Goal: Information Seeking & Learning: Learn about a topic

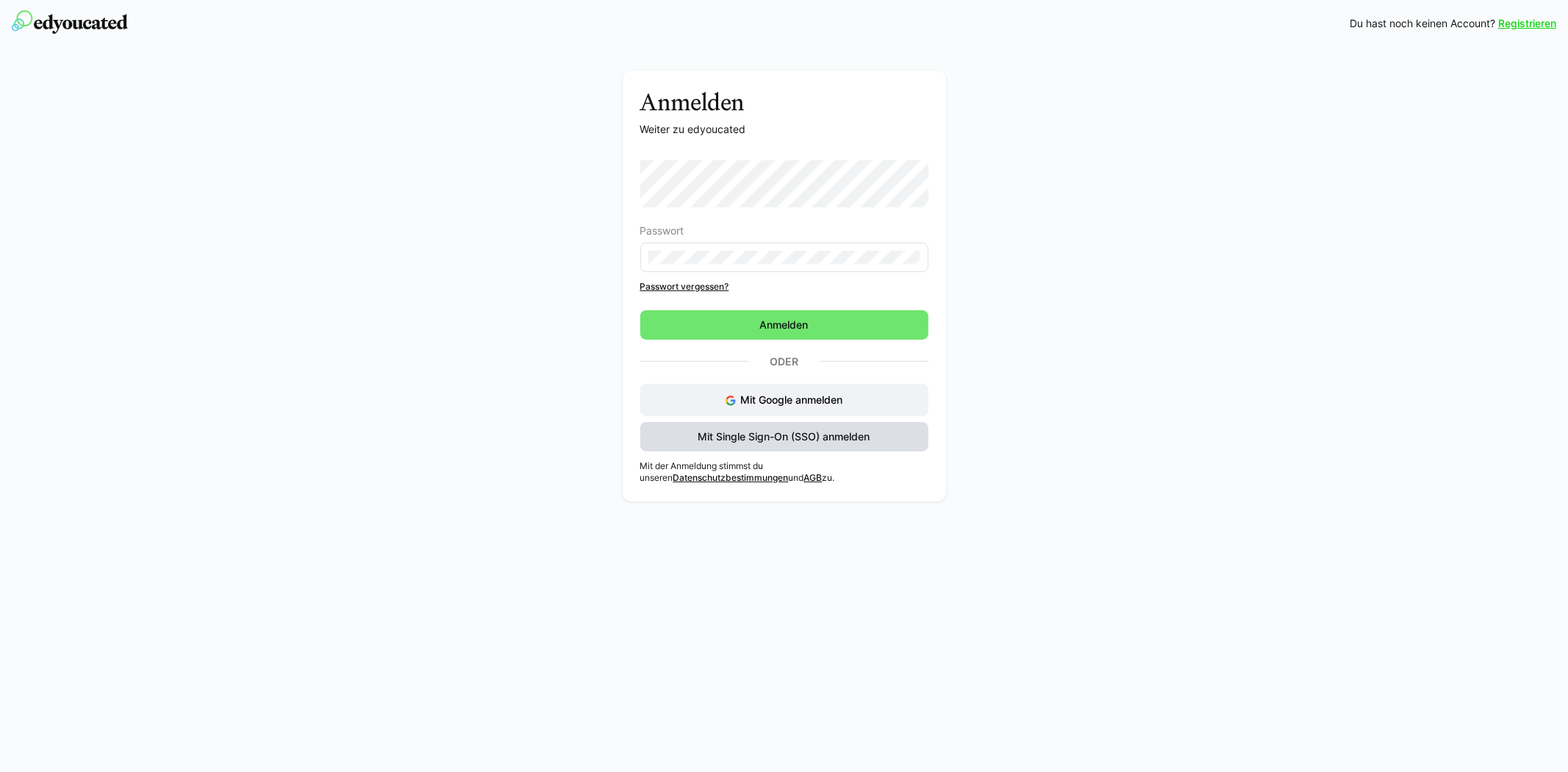
click at [753, 442] on span "Mit Single Sign-On (SSO) anmelden" at bounding box center [784, 437] width 176 height 15
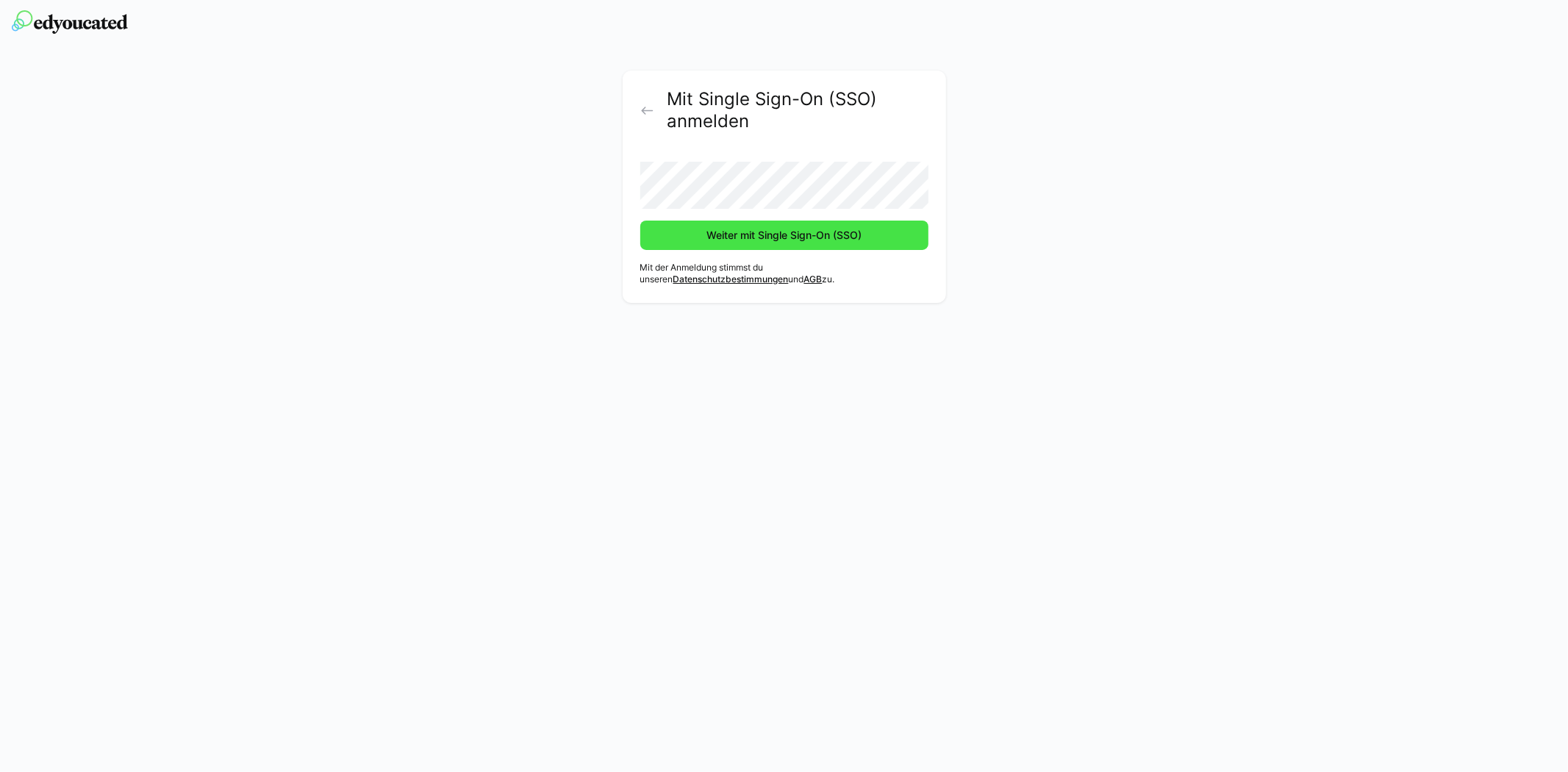
click at [873, 237] on span "Weiter mit Single Sign-On (SSO)" at bounding box center [784, 235] width 288 height 30
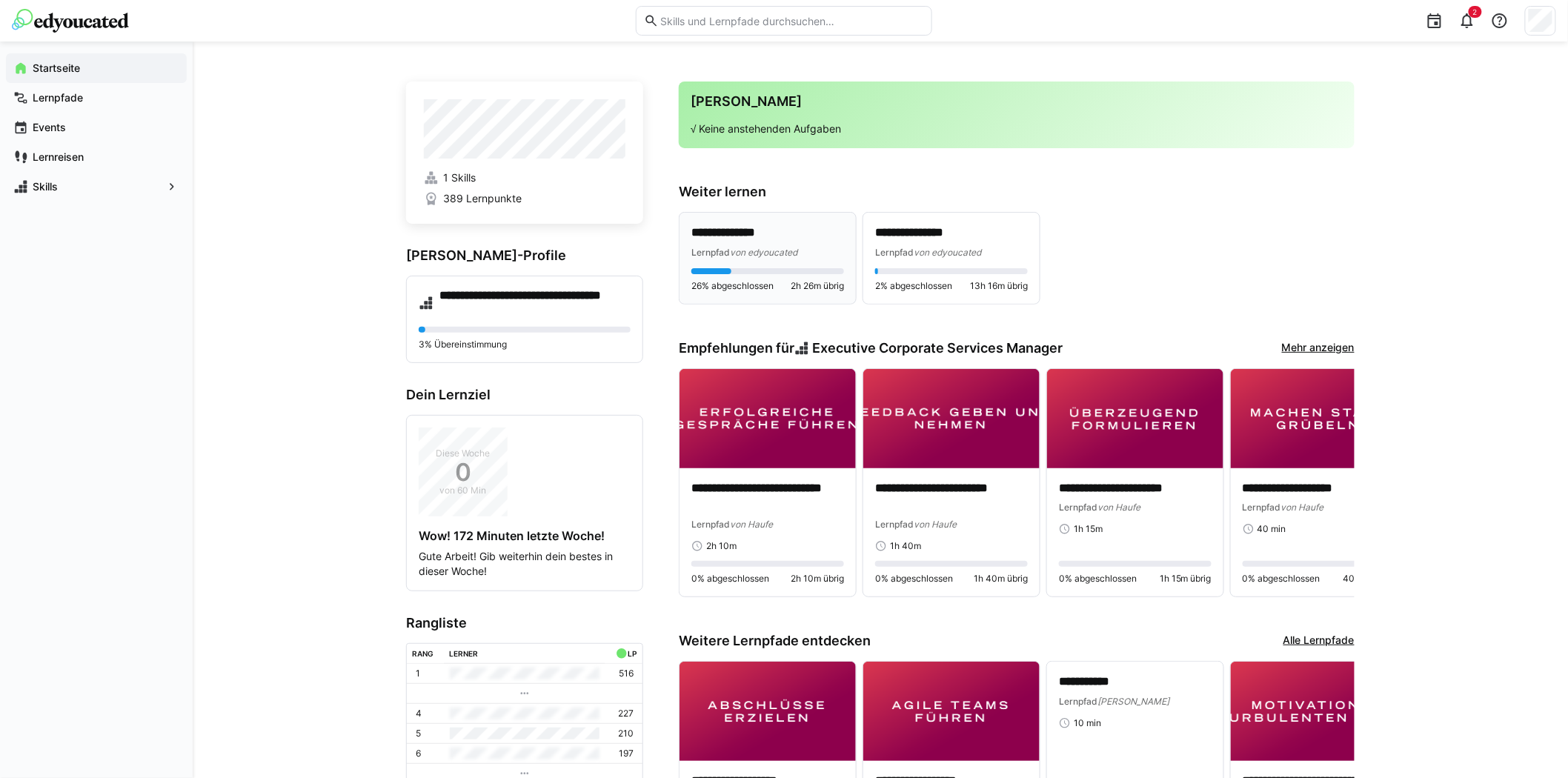
click at [801, 241] on p "**********" at bounding box center [768, 233] width 153 height 17
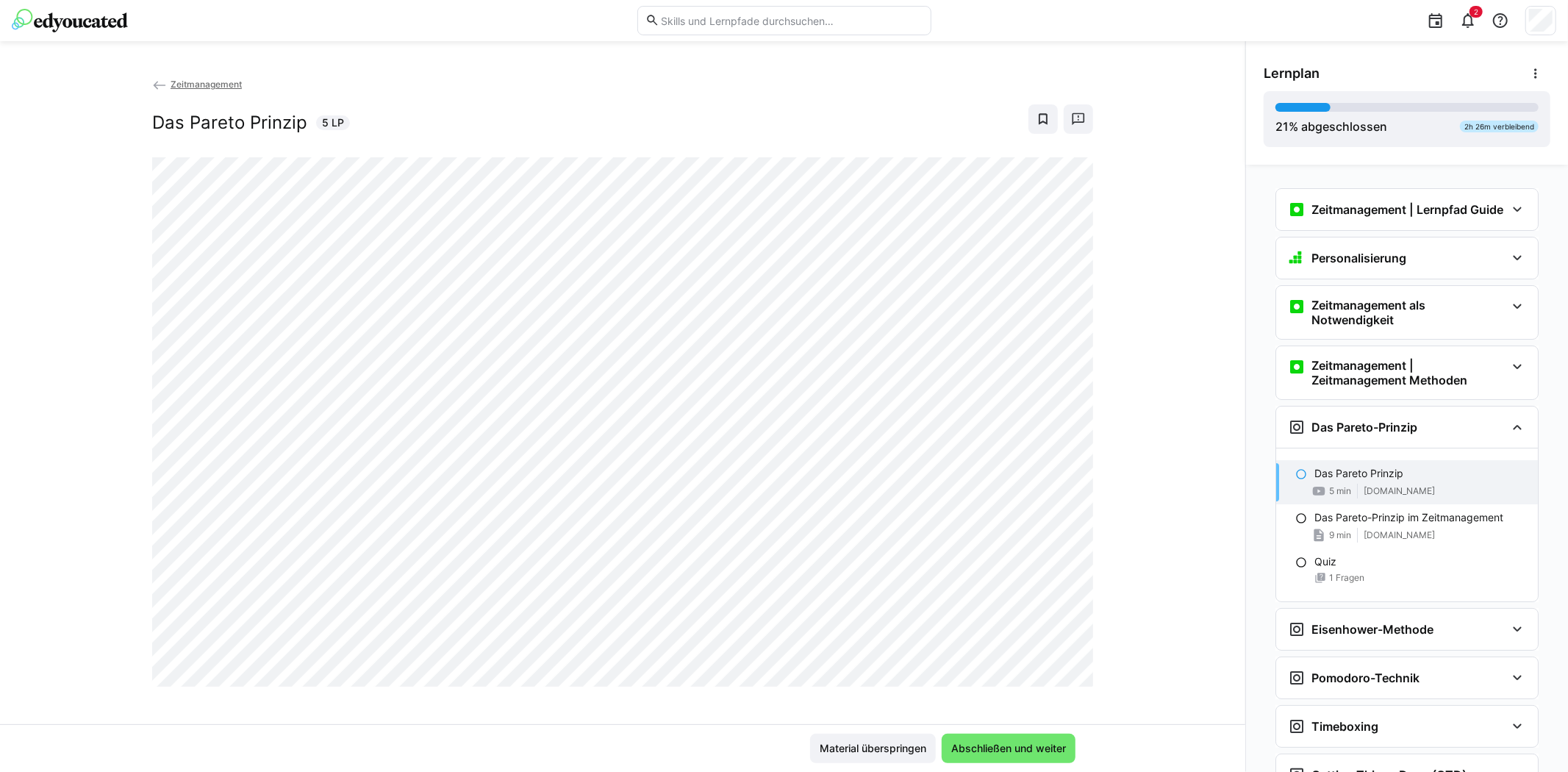
scroll to position [253, 0]
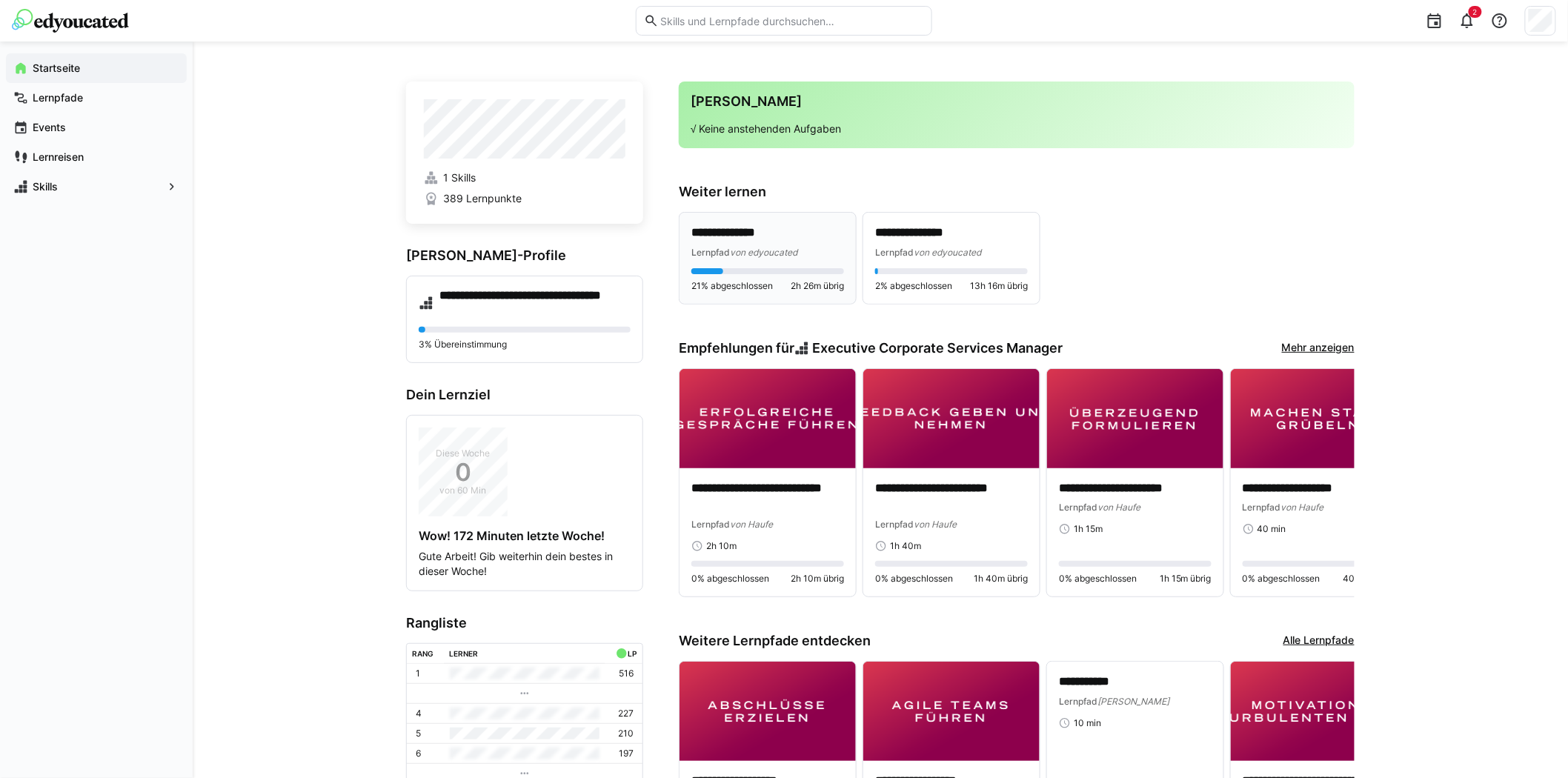
click at [797, 241] on p "**********" at bounding box center [768, 233] width 153 height 17
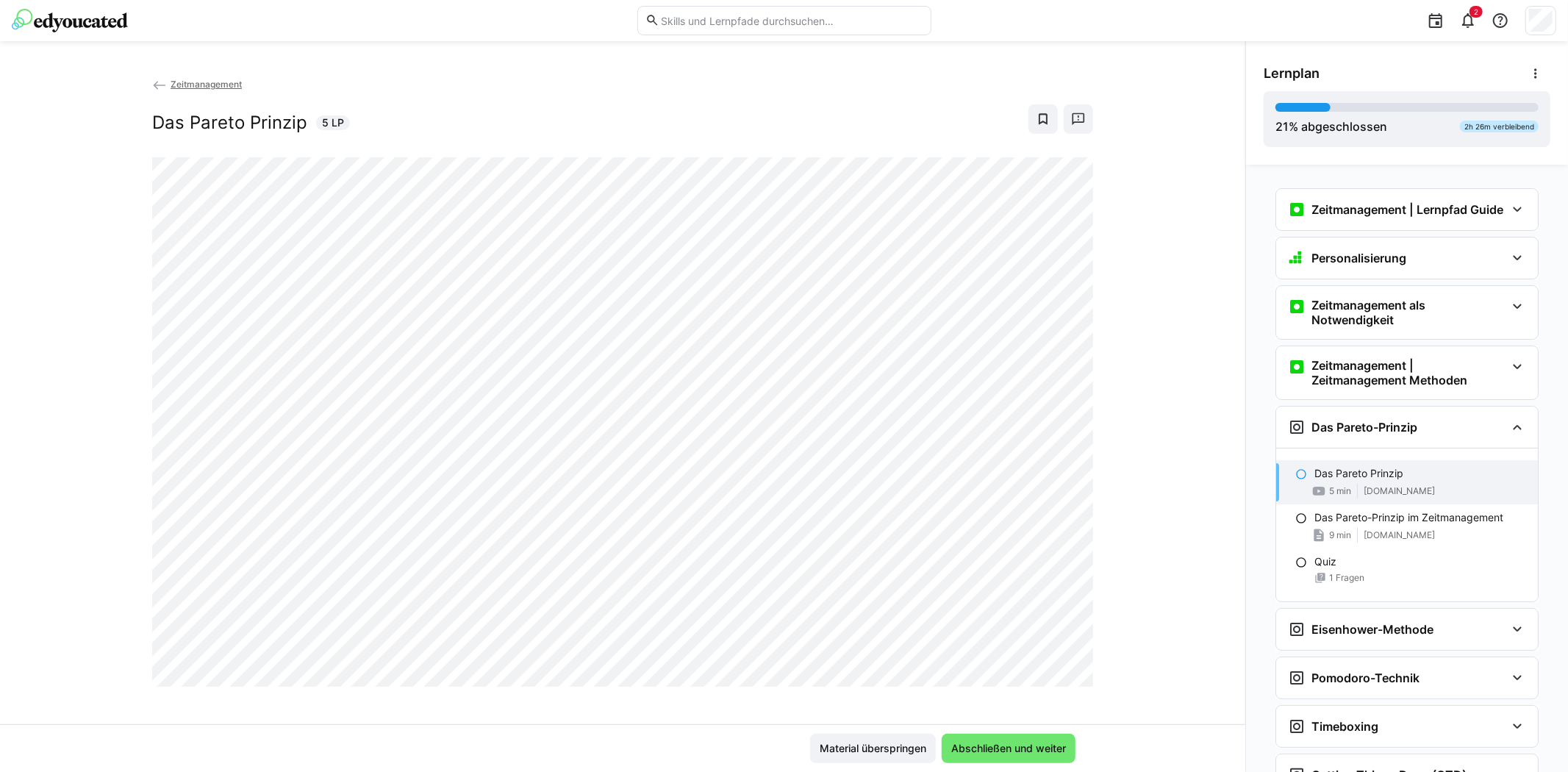
scroll to position [253, 0]
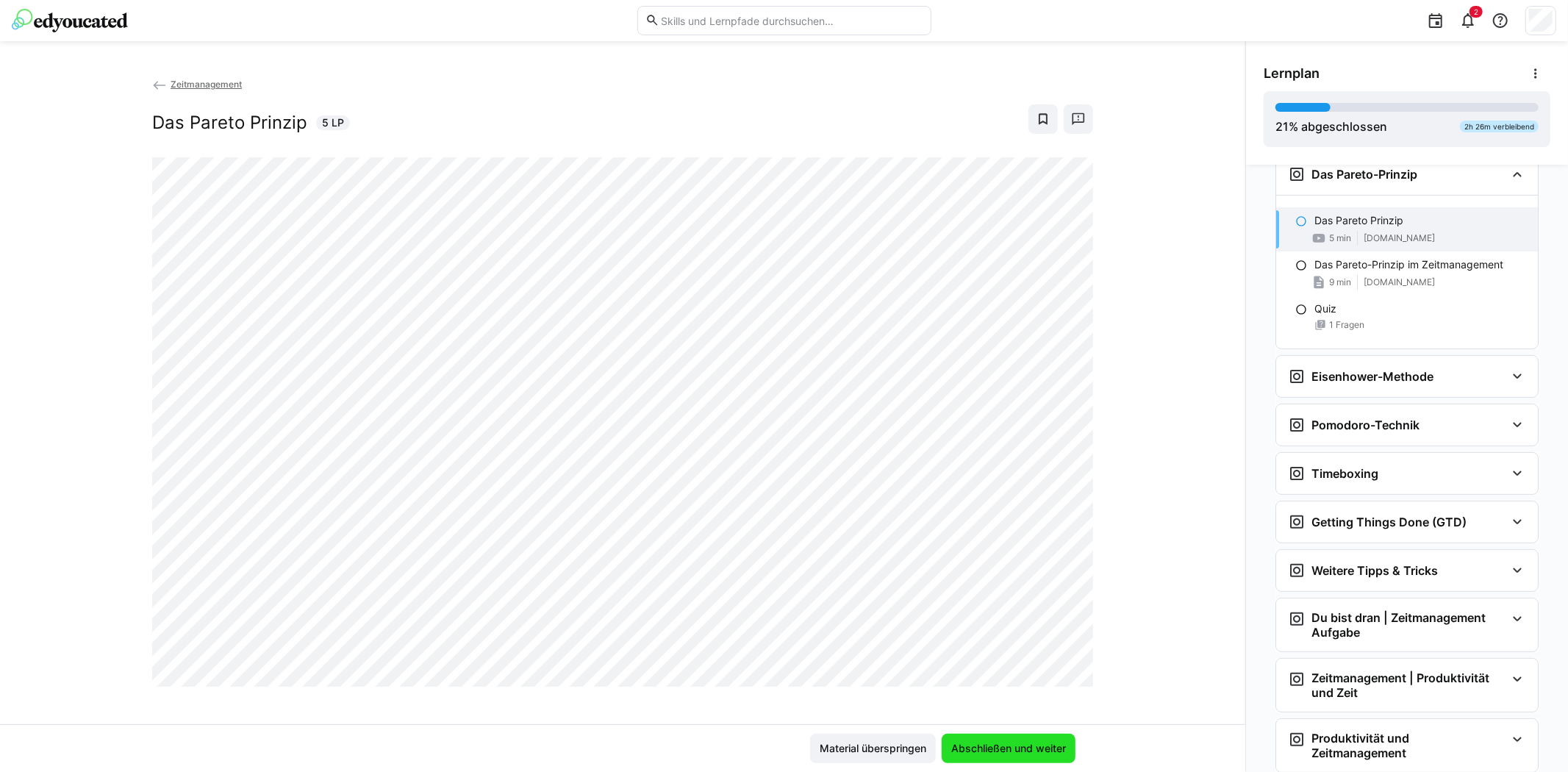
click at [1047, 746] on span "Abschließen und weiter" at bounding box center [1008, 749] width 119 height 15
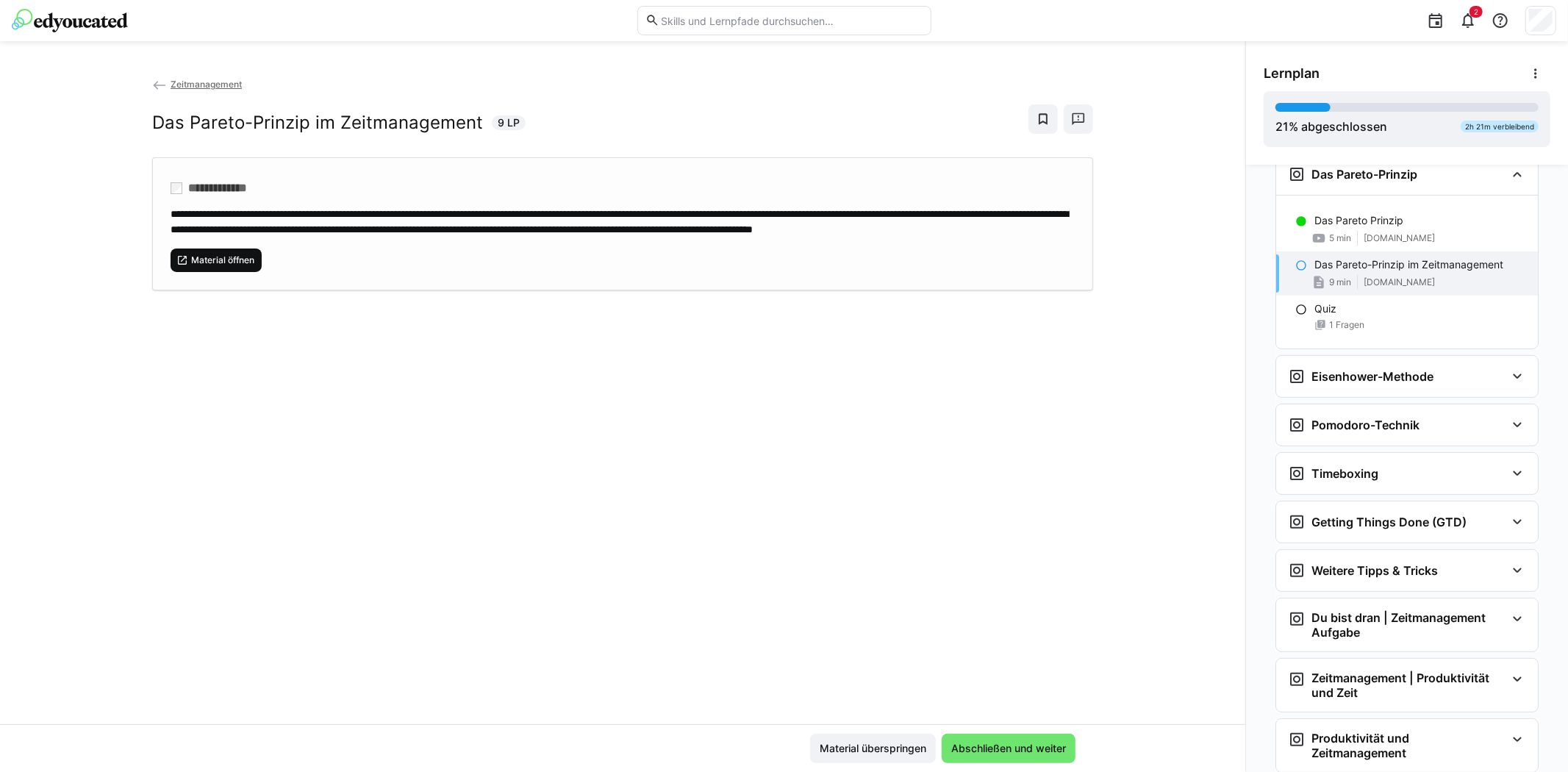
click at [231, 266] on span "Material öffnen" at bounding box center [222, 260] width 66 height 12
click at [1044, 748] on span "Abschließen und weiter" at bounding box center [1008, 749] width 119 height 15
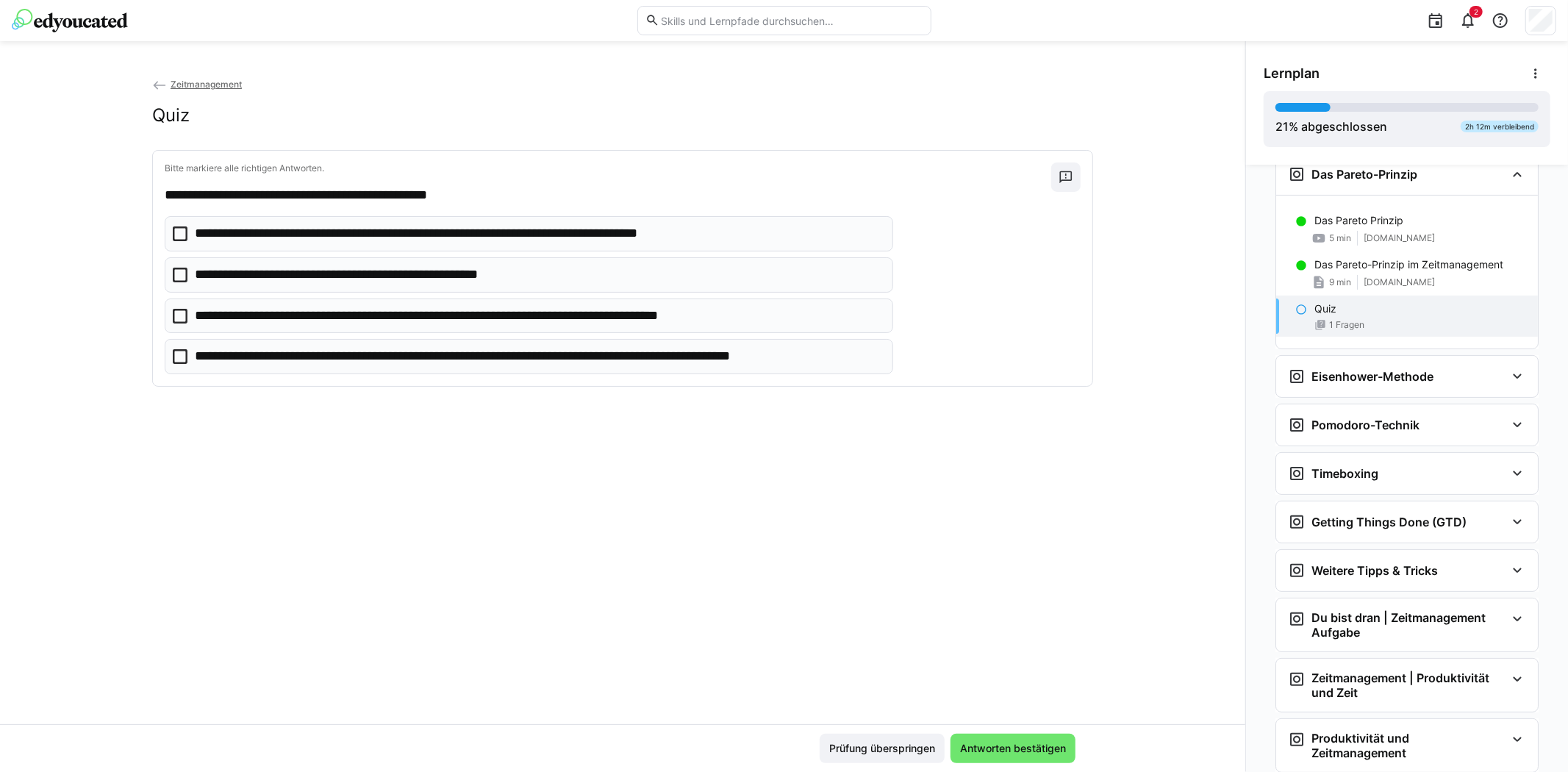
click at [176, 274] on icon at bounding box center [180, 275] width 15 height 15
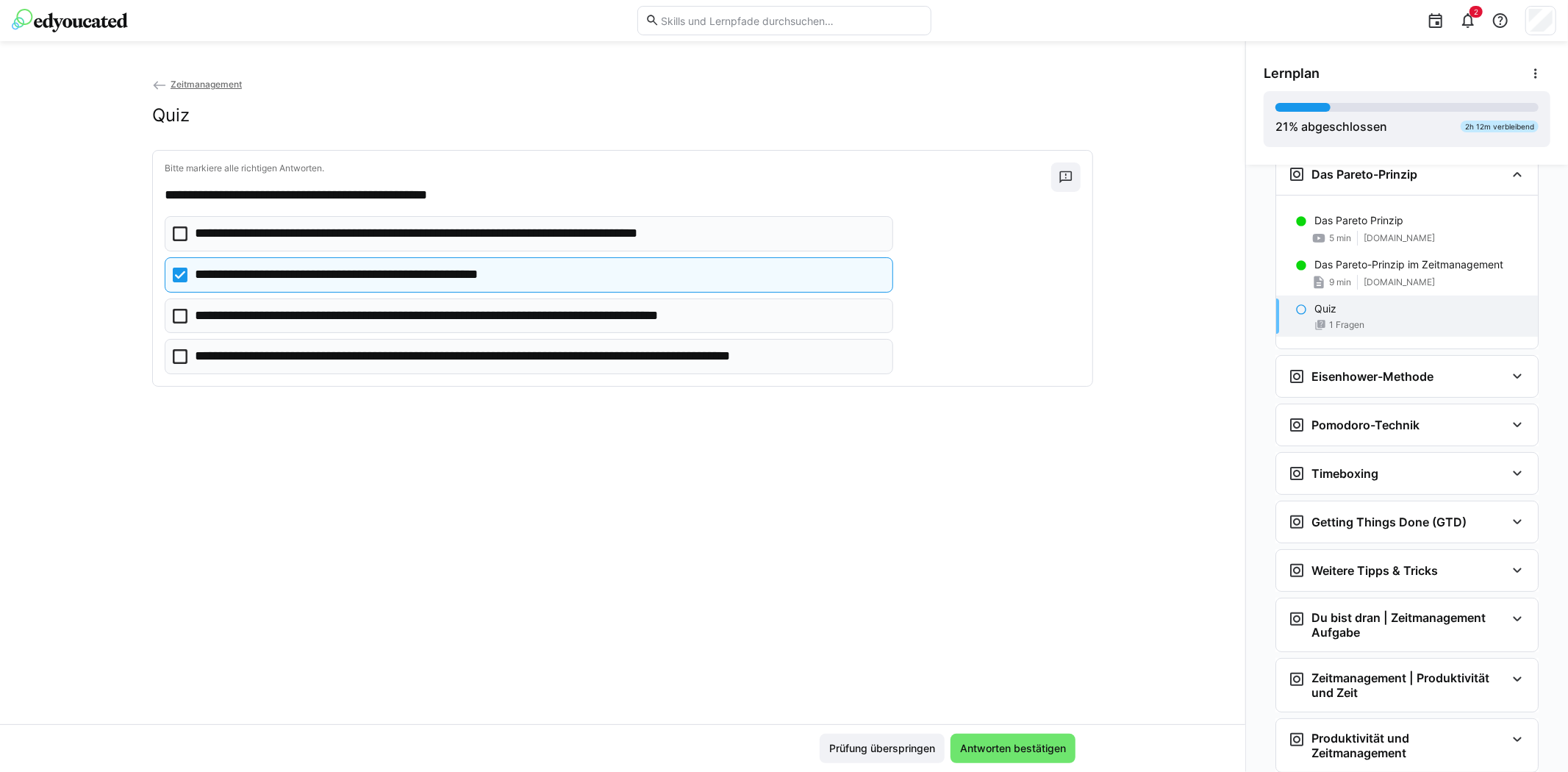
click at [177, 353] on icon at bounding box center [180, 356] width 15 height 15
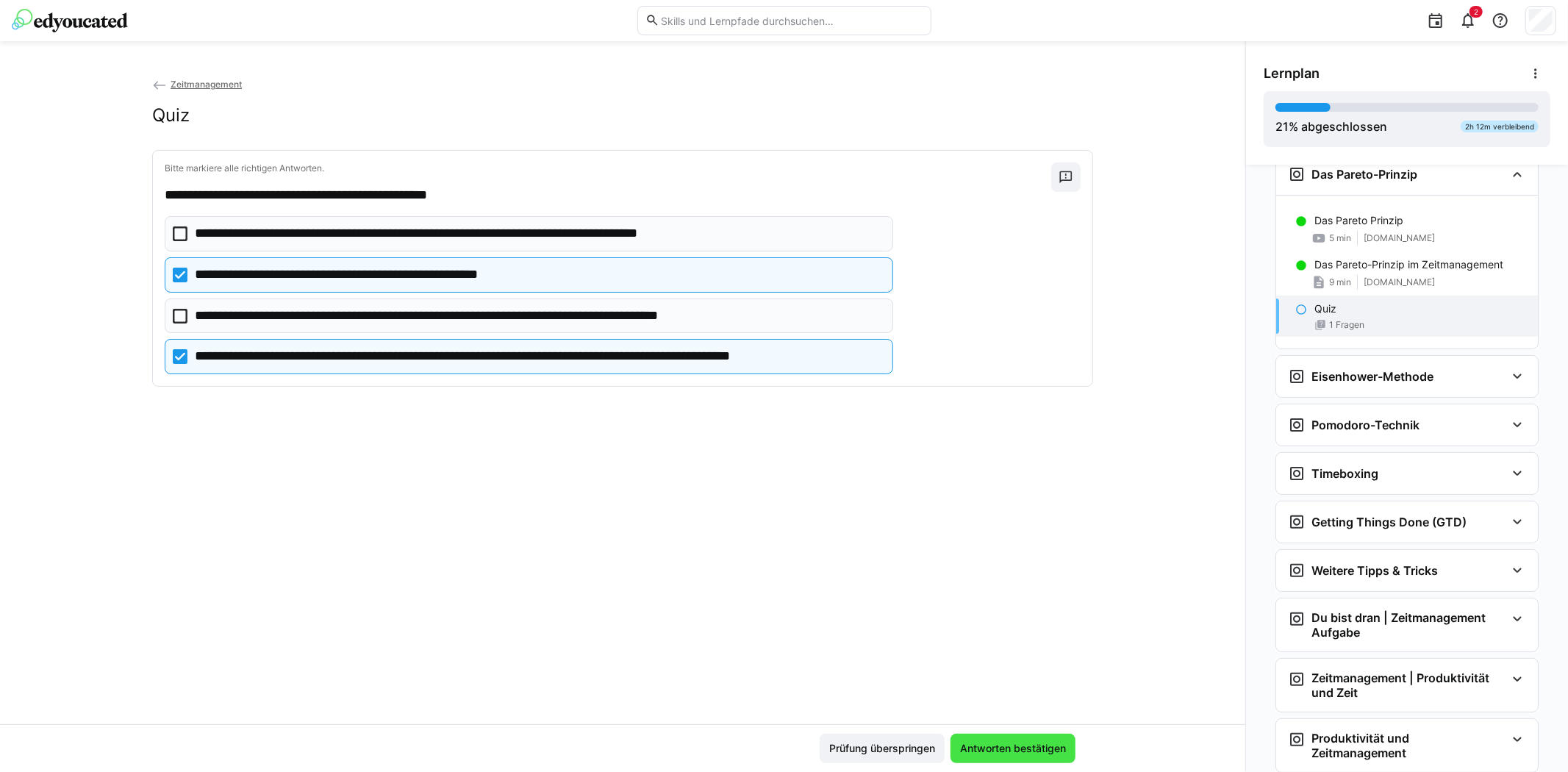
click at [1039, 742] on span "Antworten bestätigen" at bounding box center [1012, 749] width 110 height 15
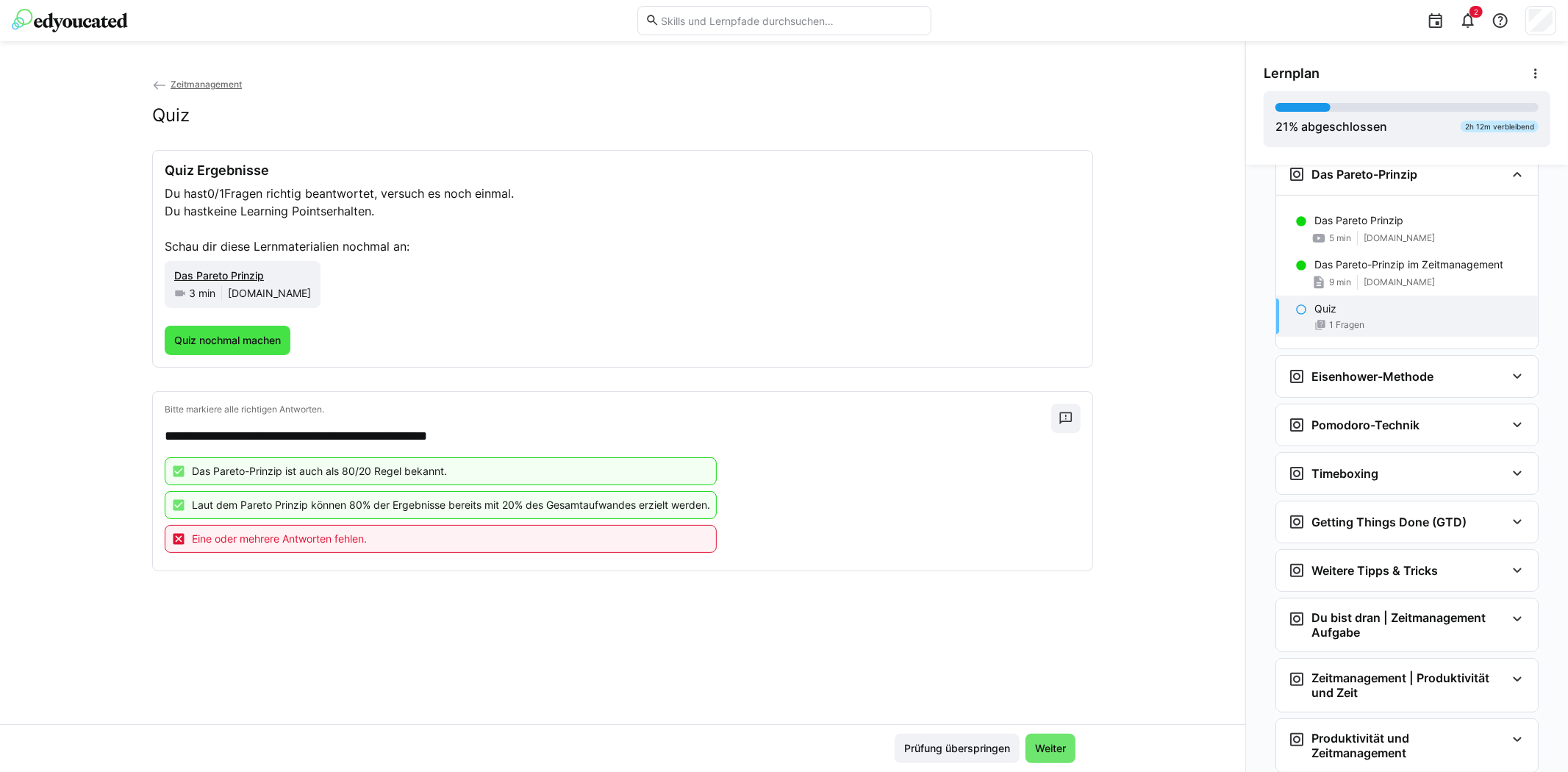
click at [255, 340] on span "Quiz nochmal machen" at bounding box center [227, 341] width 111 height 15
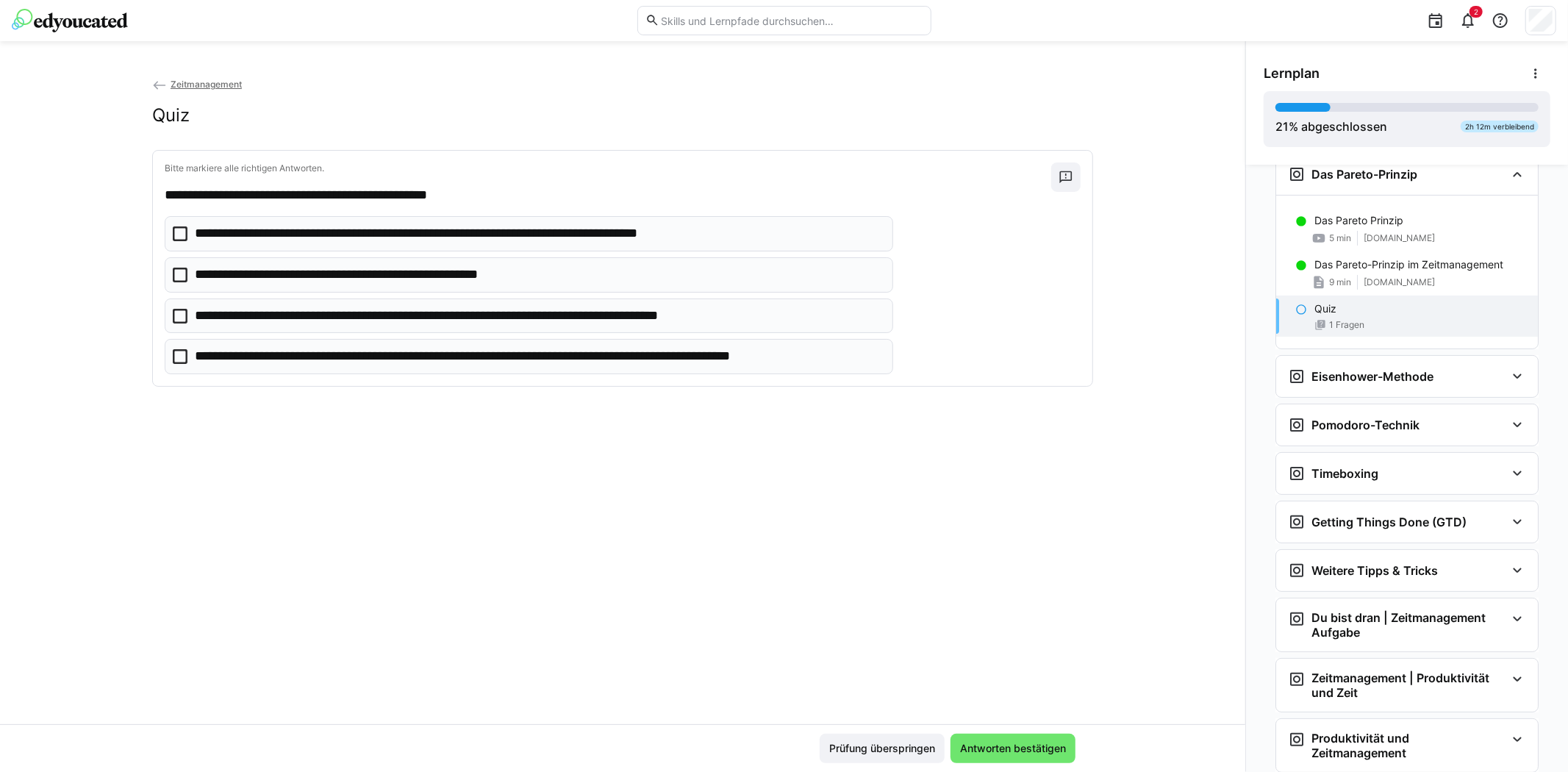
click at [179, 231] on icon at bounding box center [180, 234] width 15 height 15
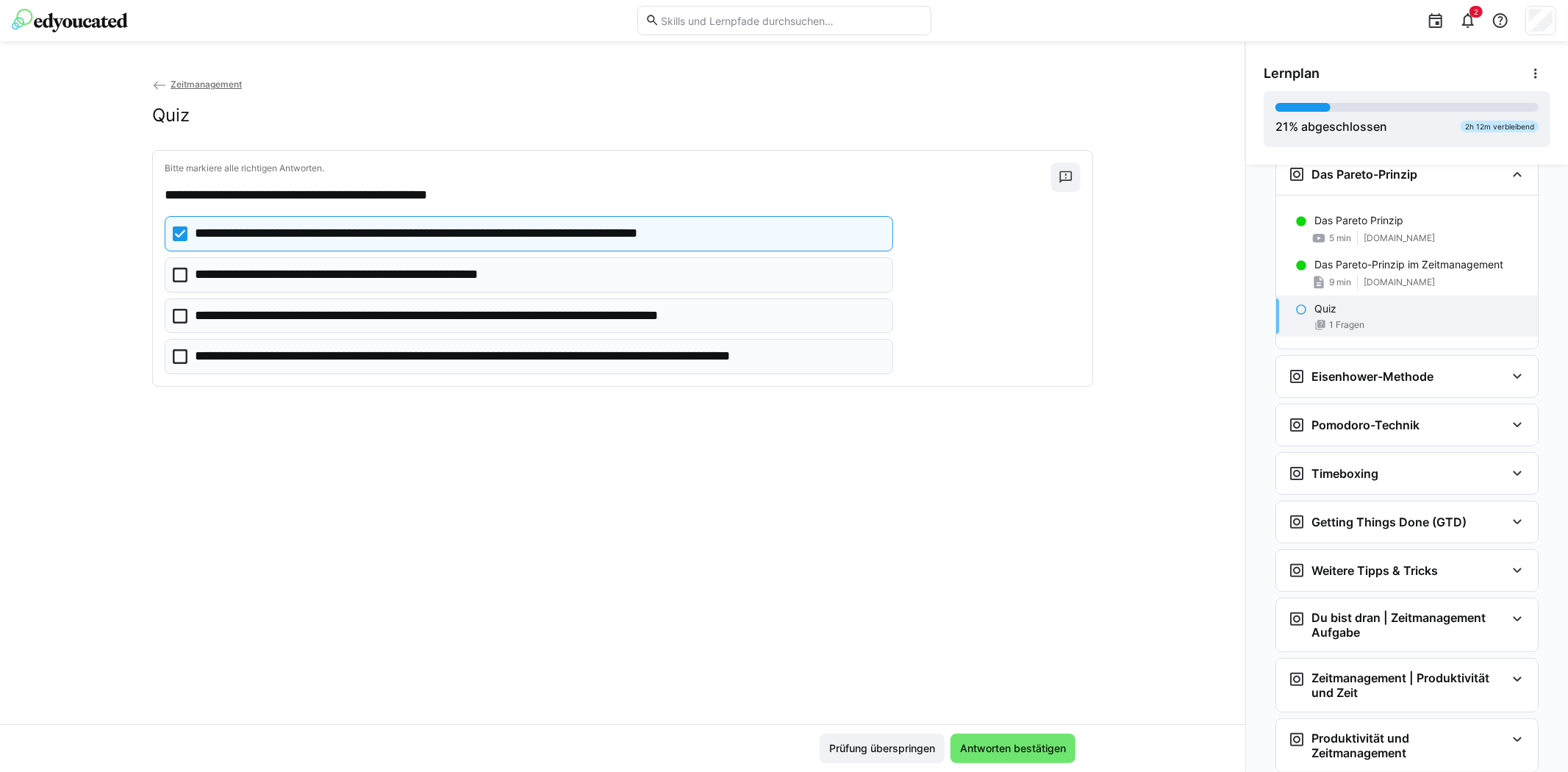
click at [175, 269] on icon at bounding box center [180, 275] width 15 height 15
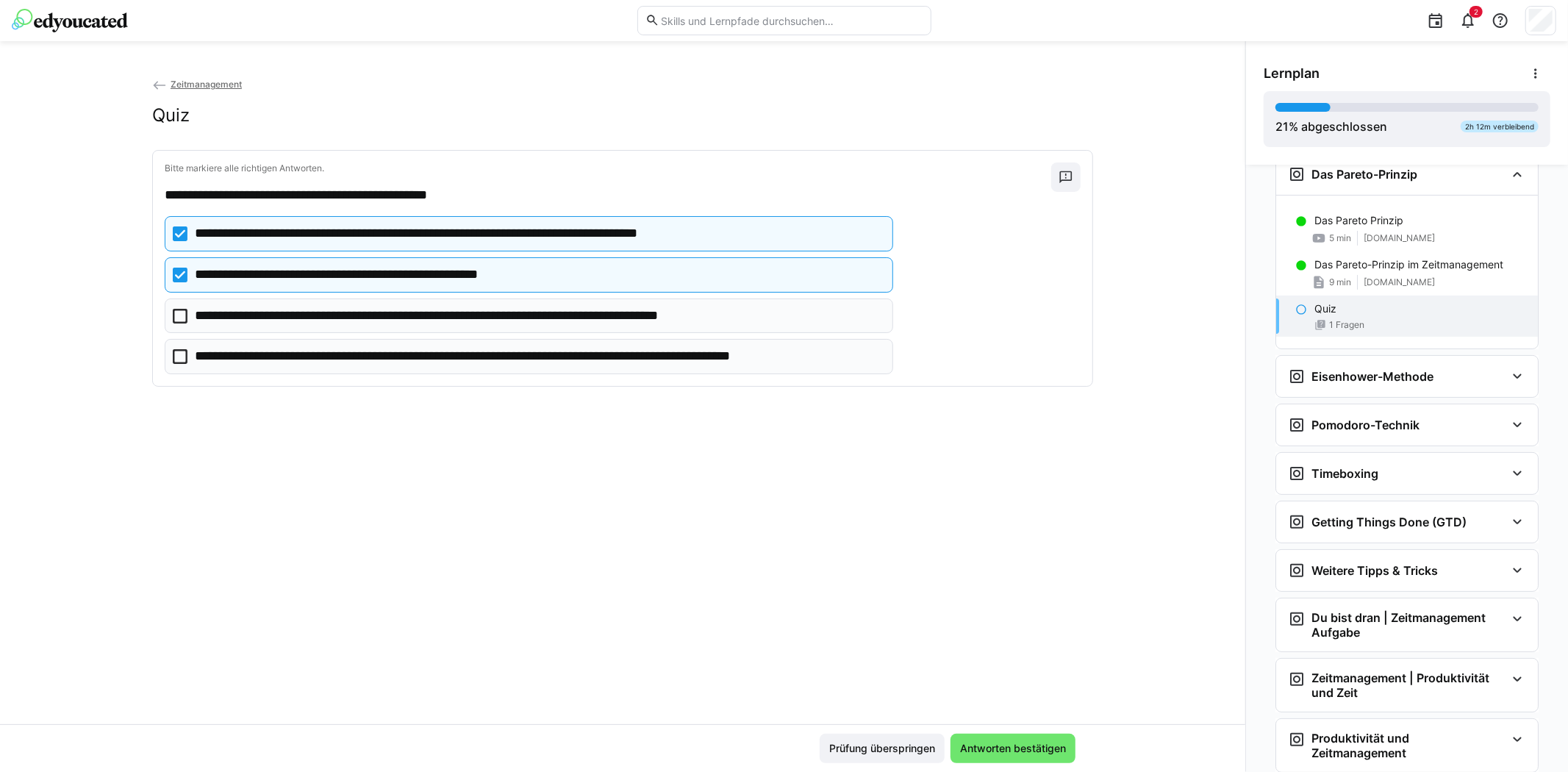
drag, startPoint x: 177, startPoint y: 360, endPoint x: 189, endPoint y: 364, distance: 12.6
click at [177, 359] on icon at bounding box center [180, 356] width 15 height 15
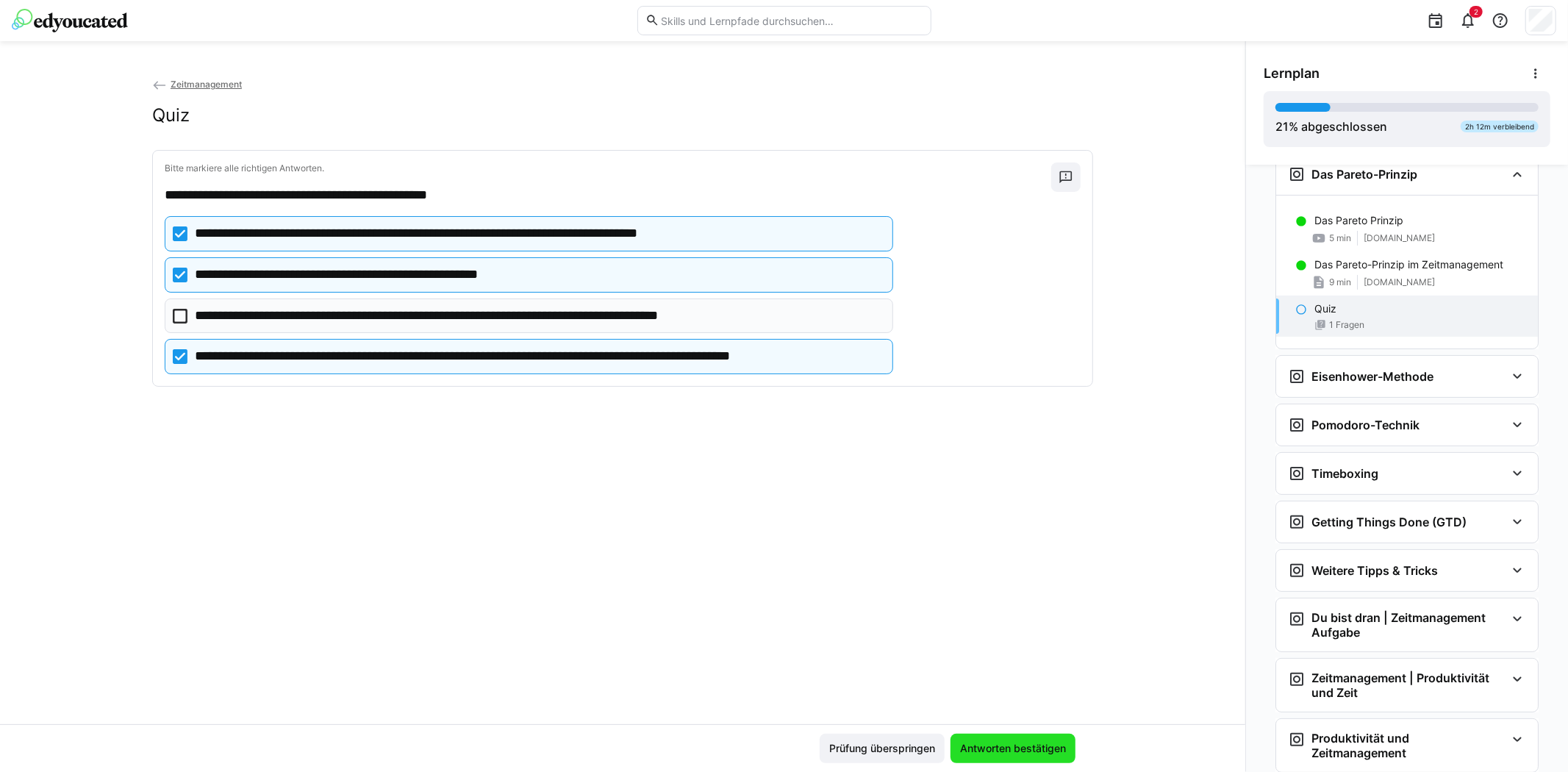
click at [1031, 739] on span "Antworten bestätigen" at bounding box center [1012, 749] width 125 height 30
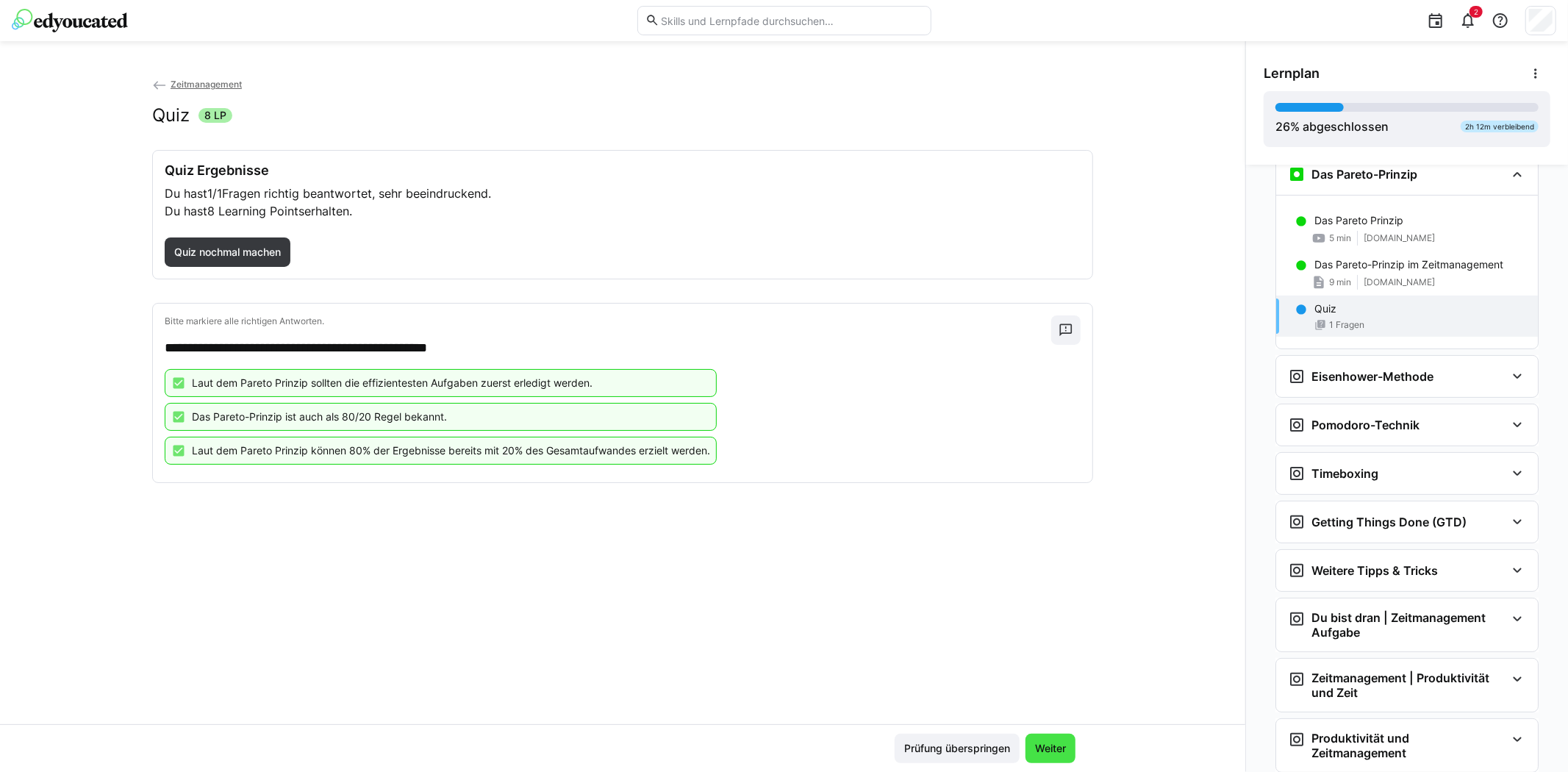
click at [1051, 750] on span "Weiter" at bounding box center [1050, 749] width 35 height 15
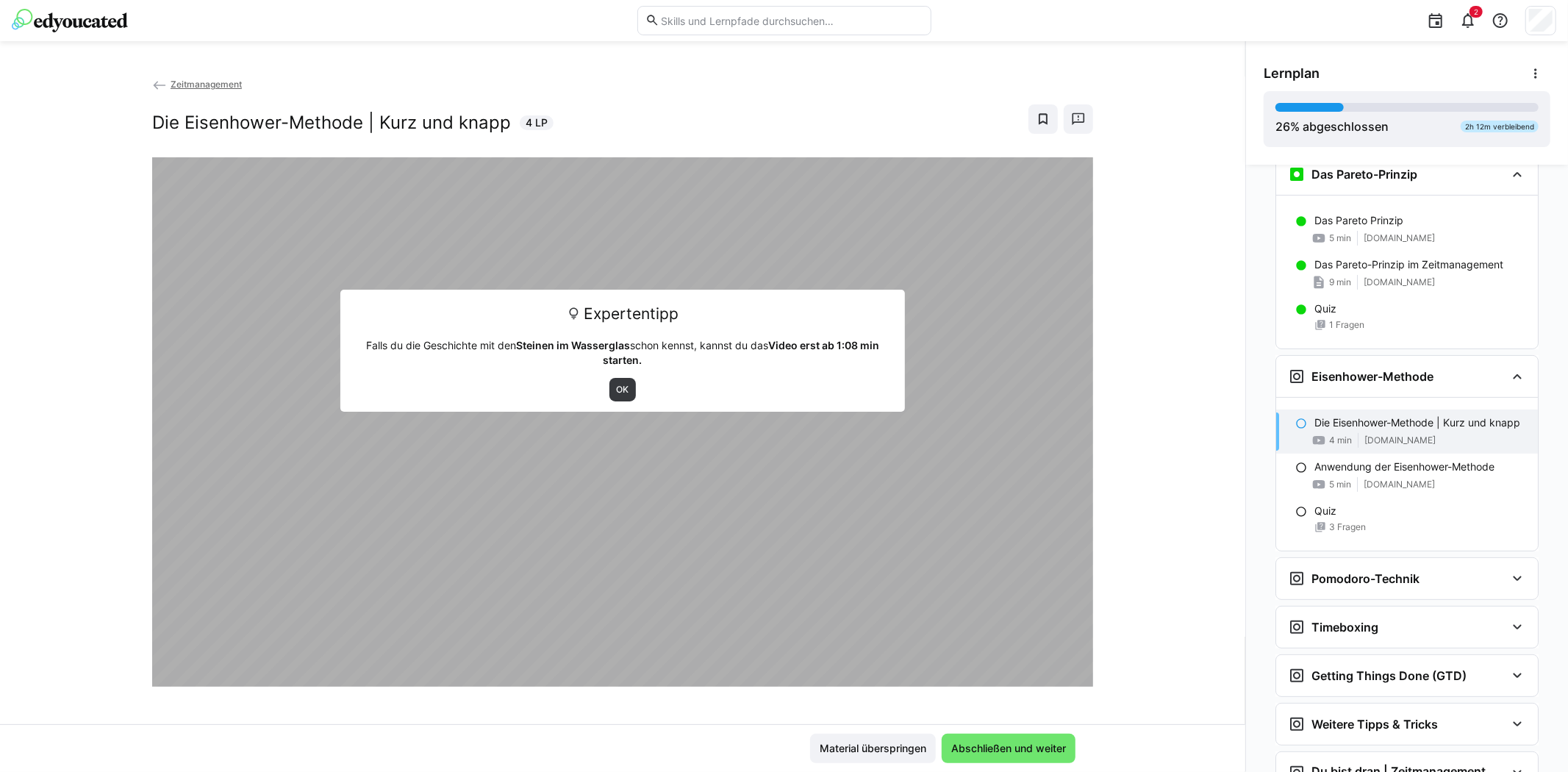
scroll to position [456, 0]
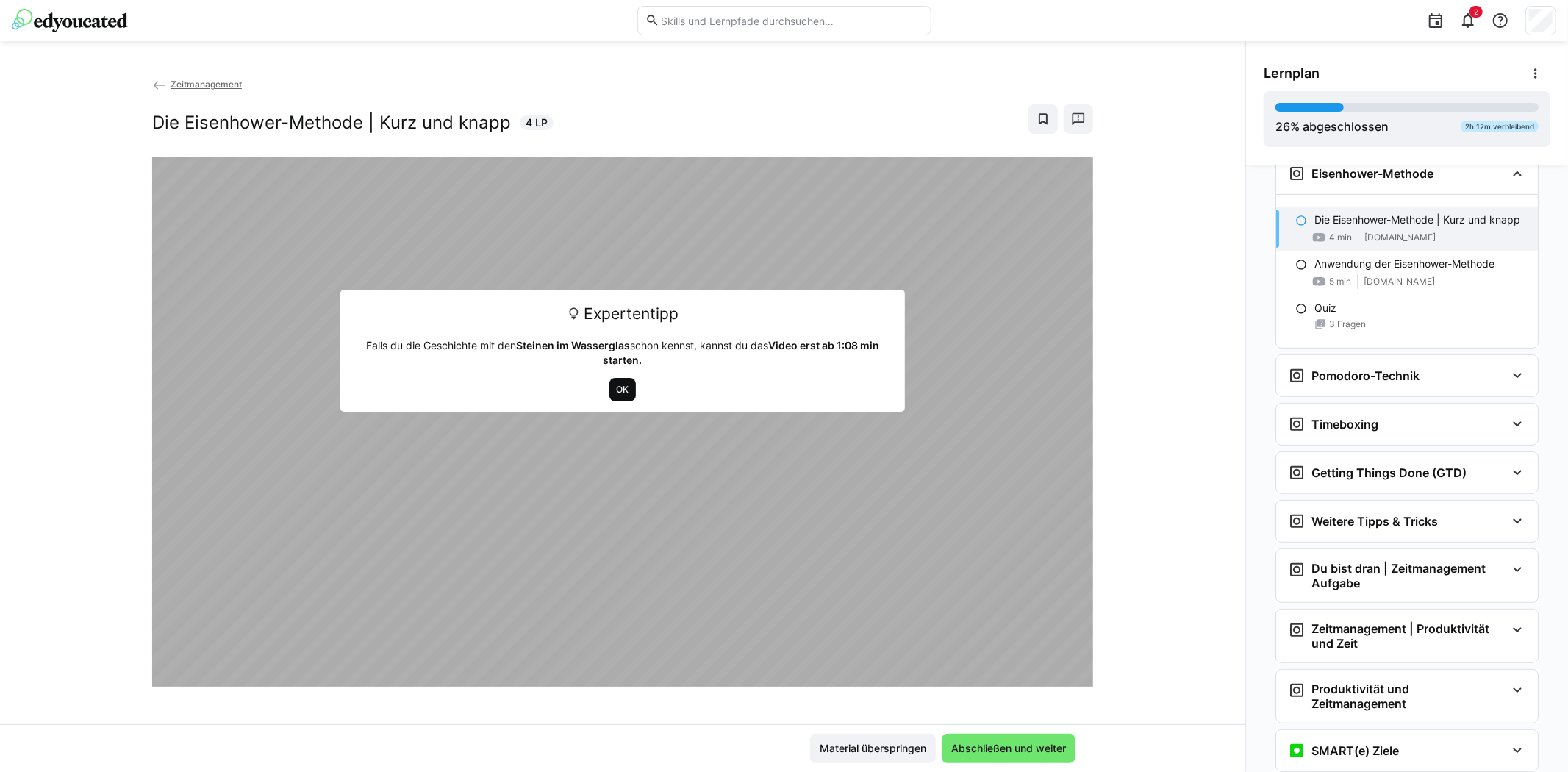
click at [616, 392] on span "OK" at bounding box center [623, 390] width 16 height 12
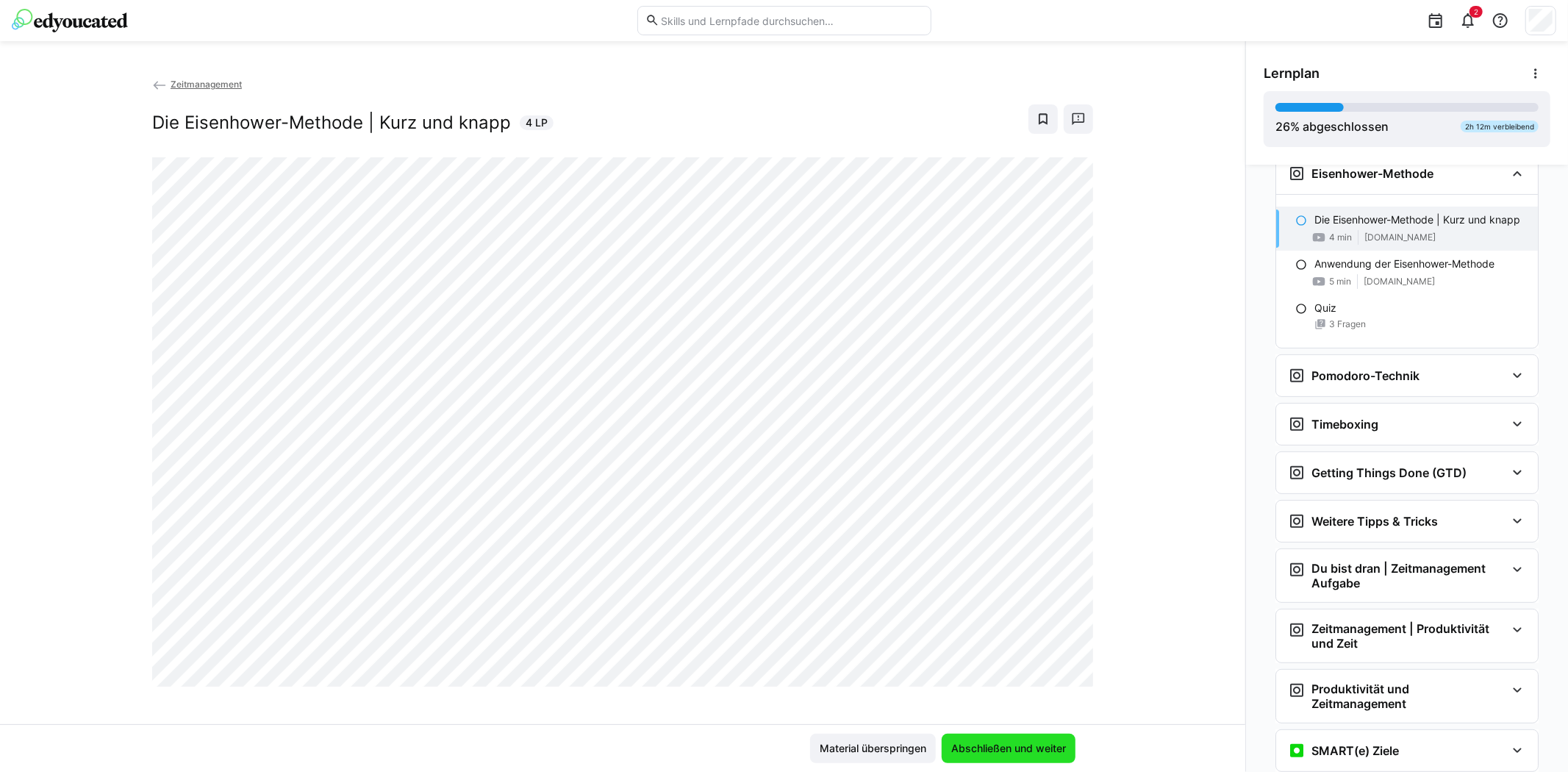
click at [1023, 746] on span "Abschließen und weiter" at bounding box center [1008, 749] width 119 height 15
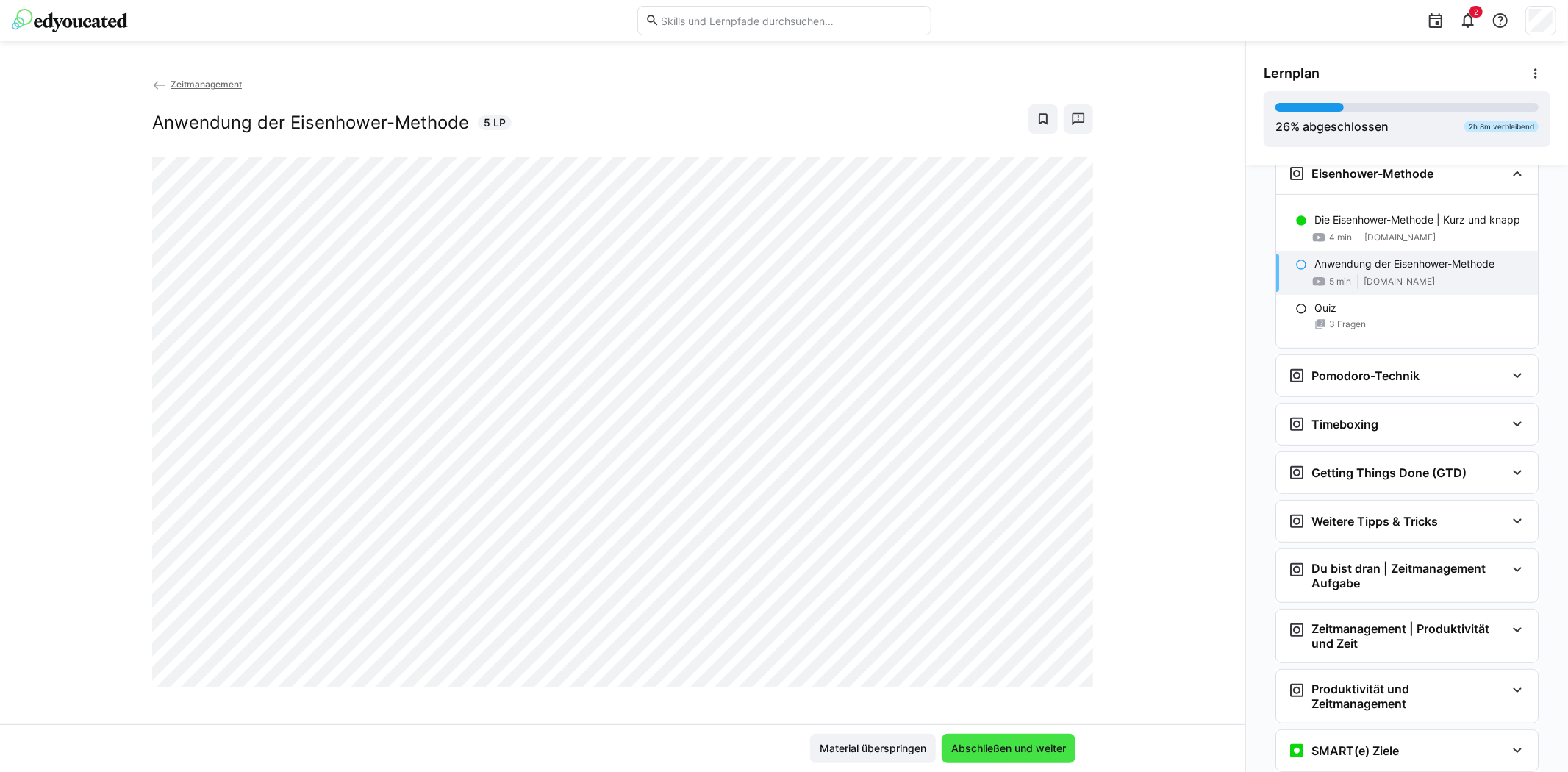
click at [987, 746] on span "Abschließen und weiter" at bounding box center [1008, 749] width 119 height 15
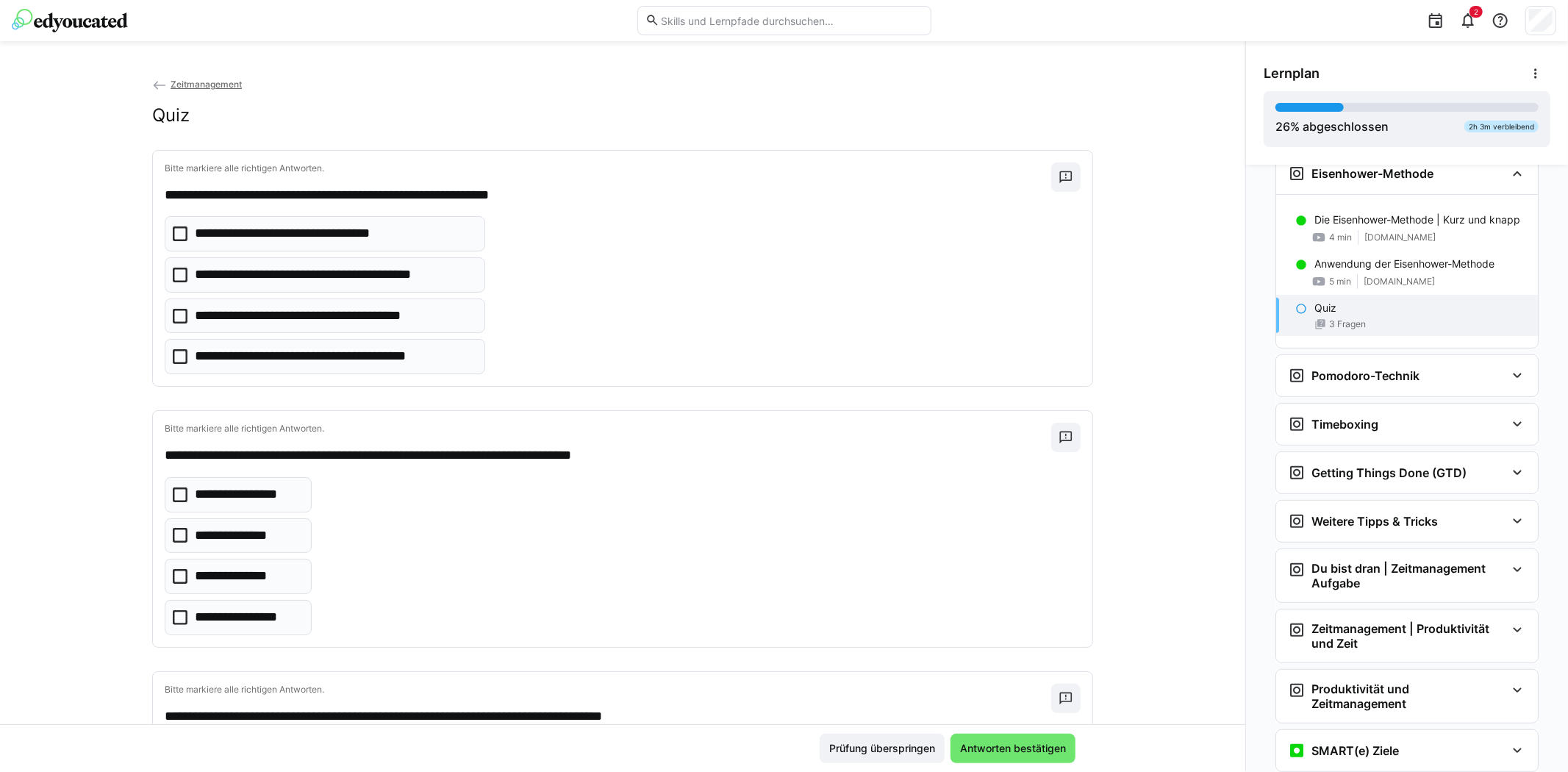
click at [173, 355] on icon at bounding box center [180, 356] width 15 height 15
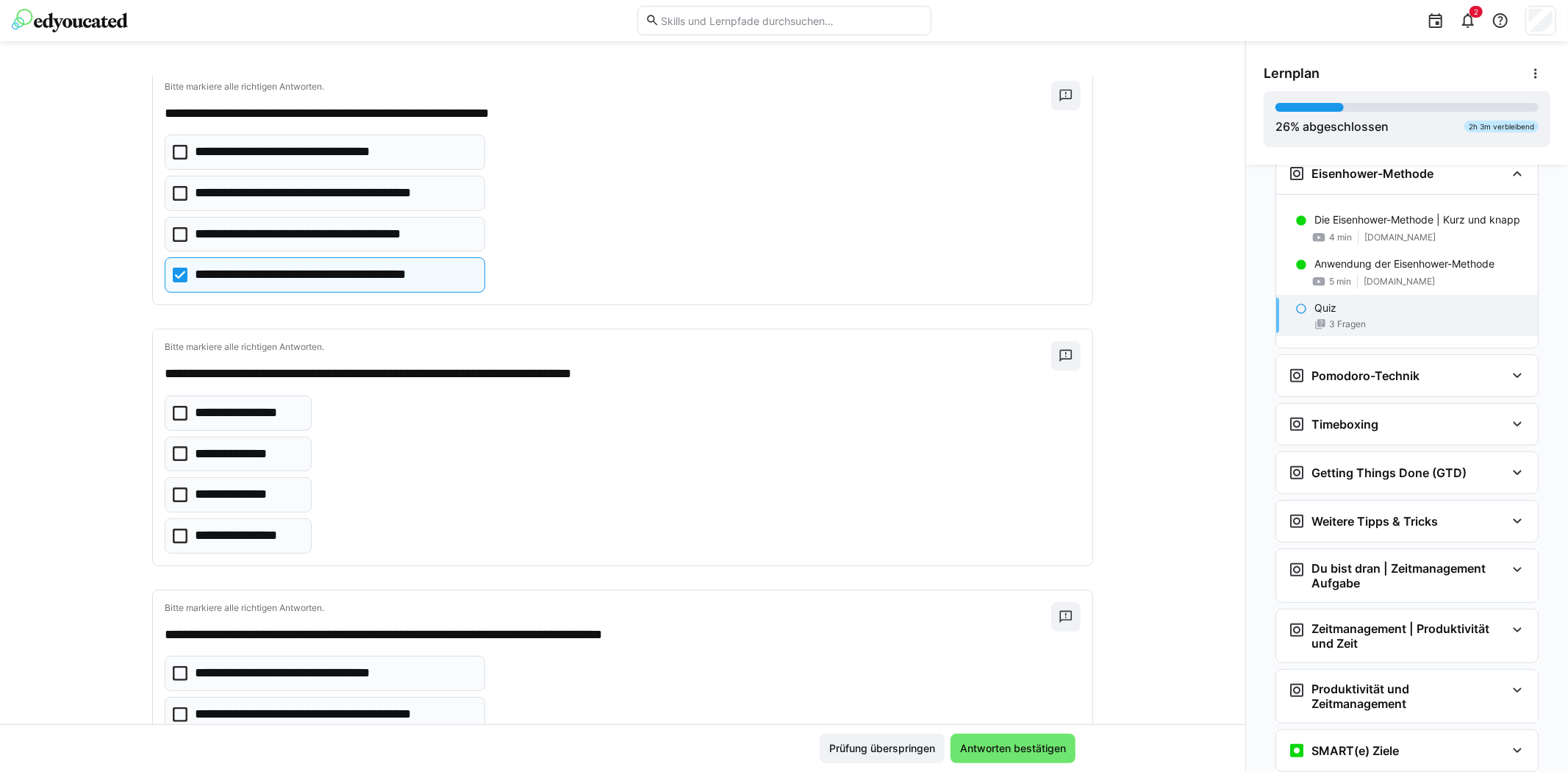
click at [173, 452] on icon at bounding box center [180, 453] width 15 height 15
drag, startPoint x: 168, startPoint y: 537, endPoint x: 254, endPoint y: 513, distance: 89.3
click at [173, 537] on icon at bounding box center [180, 537] width 15 height 15
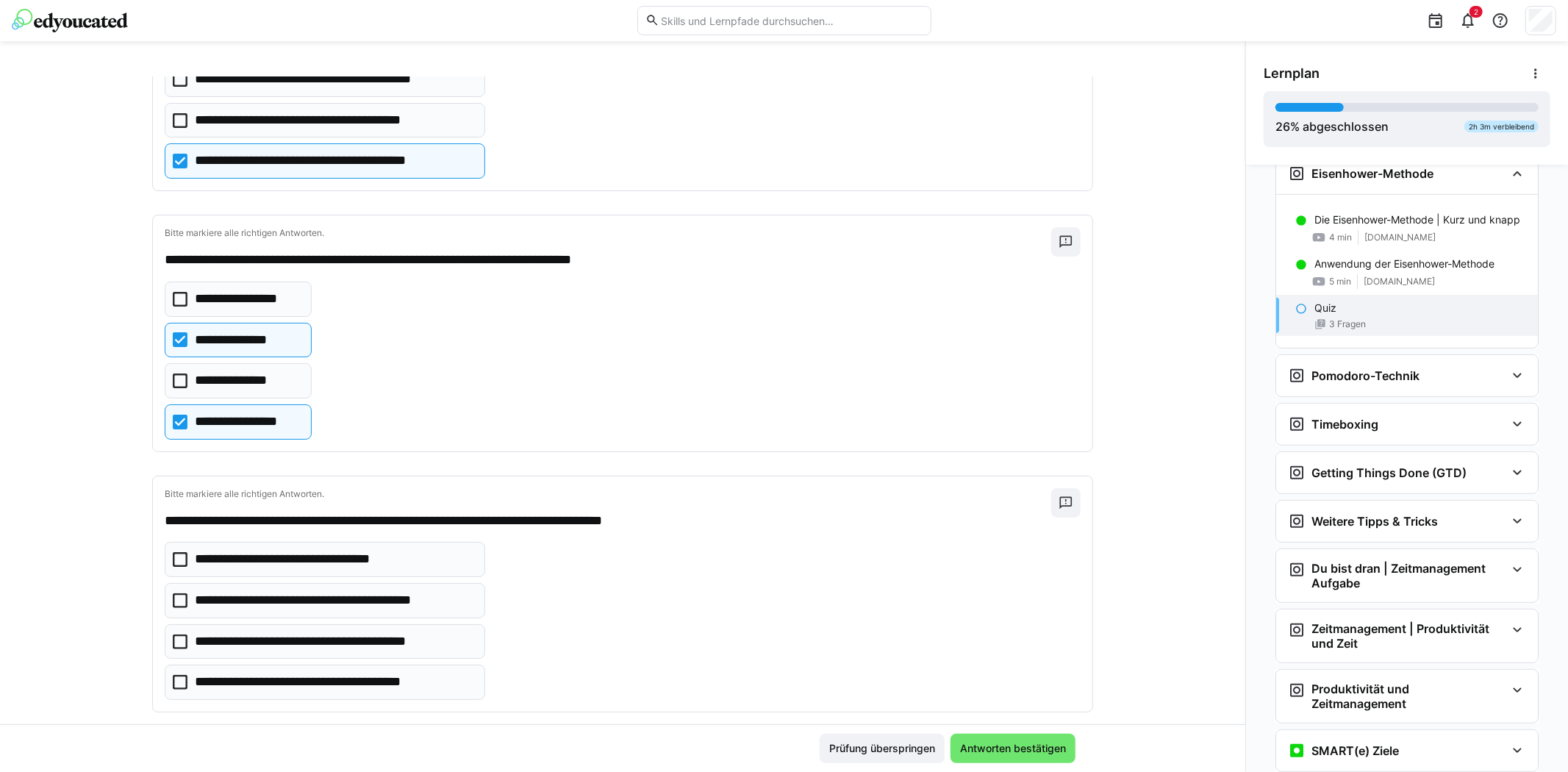
scroll to position [222, 0]
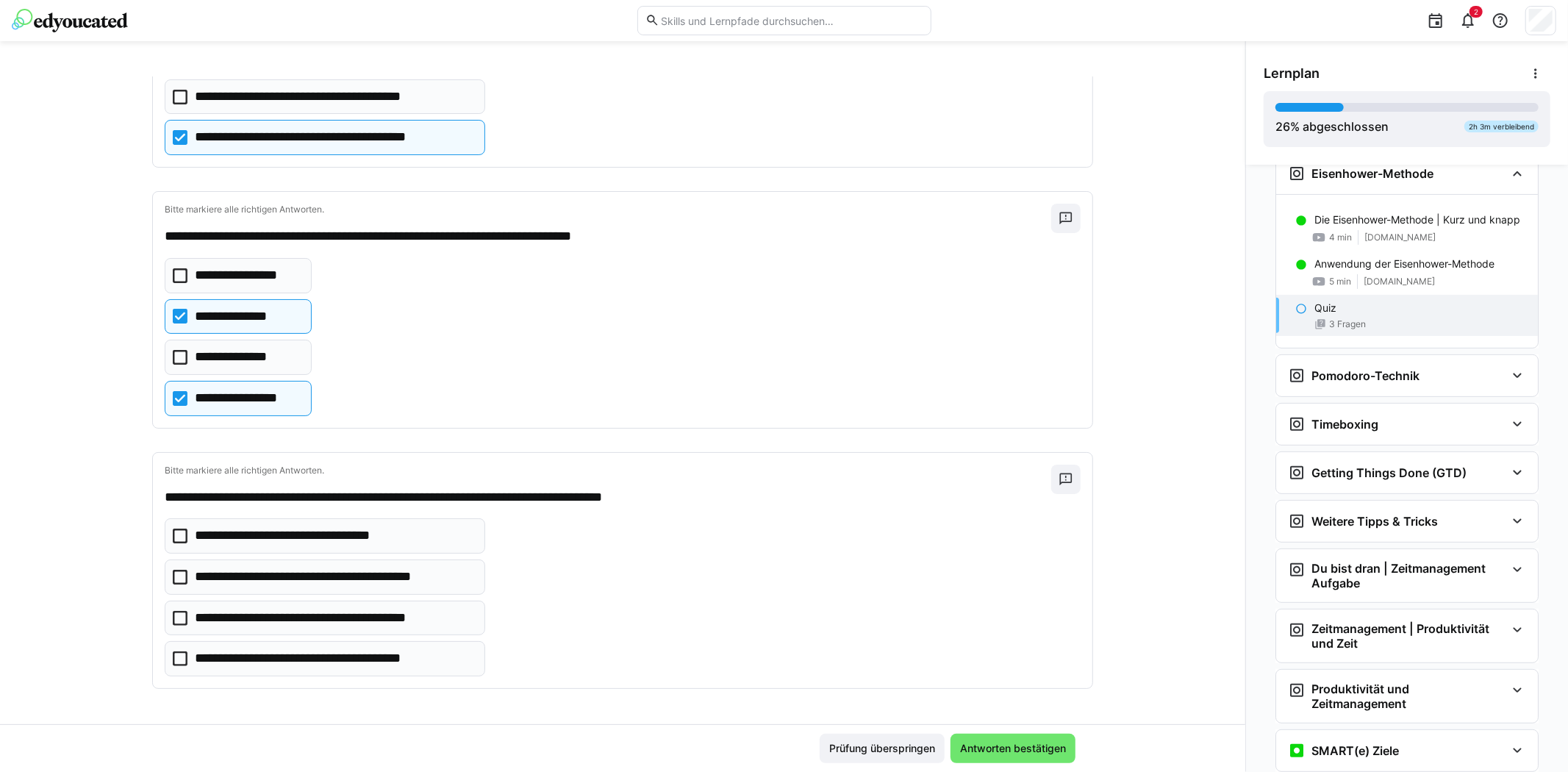
click at [173, 656] on icon at bounding box center [180, 659] width 15 height 15
click at [999, 749] on span "Antworten bestätigen" at bounding box center [1012, 749] width 110 height 15
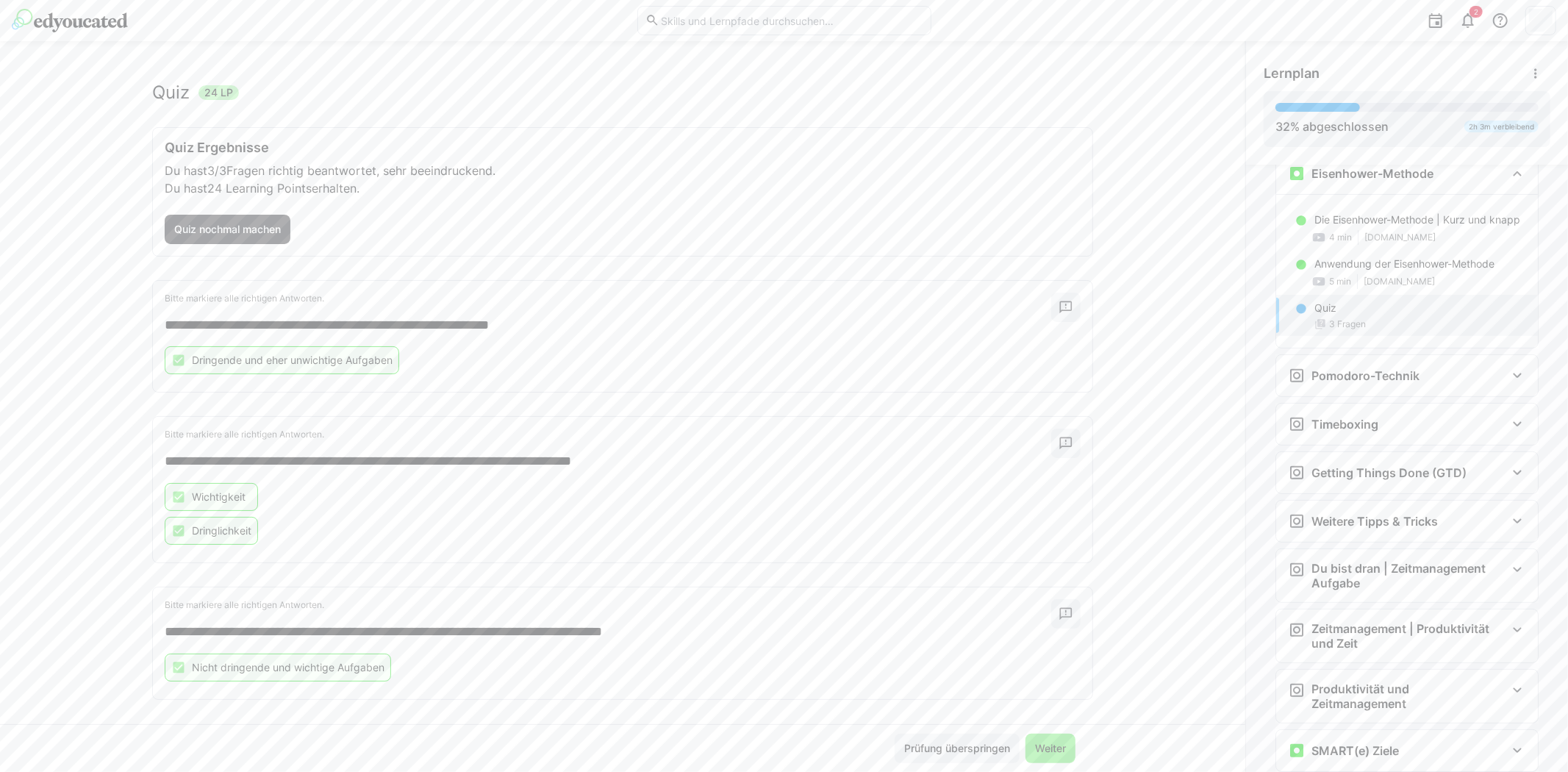
scroll to position [34, 0]
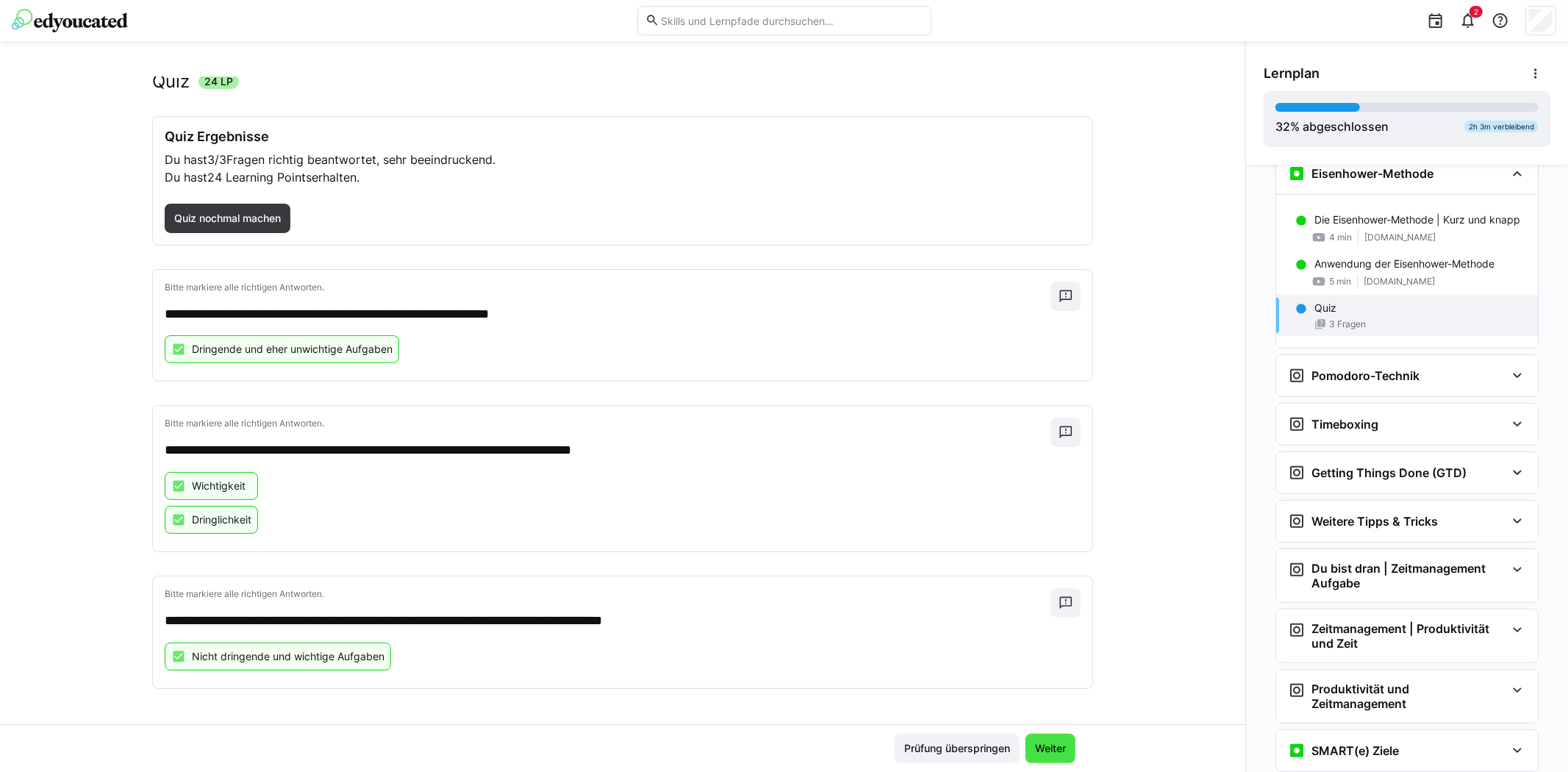
click at [1046, 753] on span "Weiter" at bounding box center [1050, 749] width 35 height 15
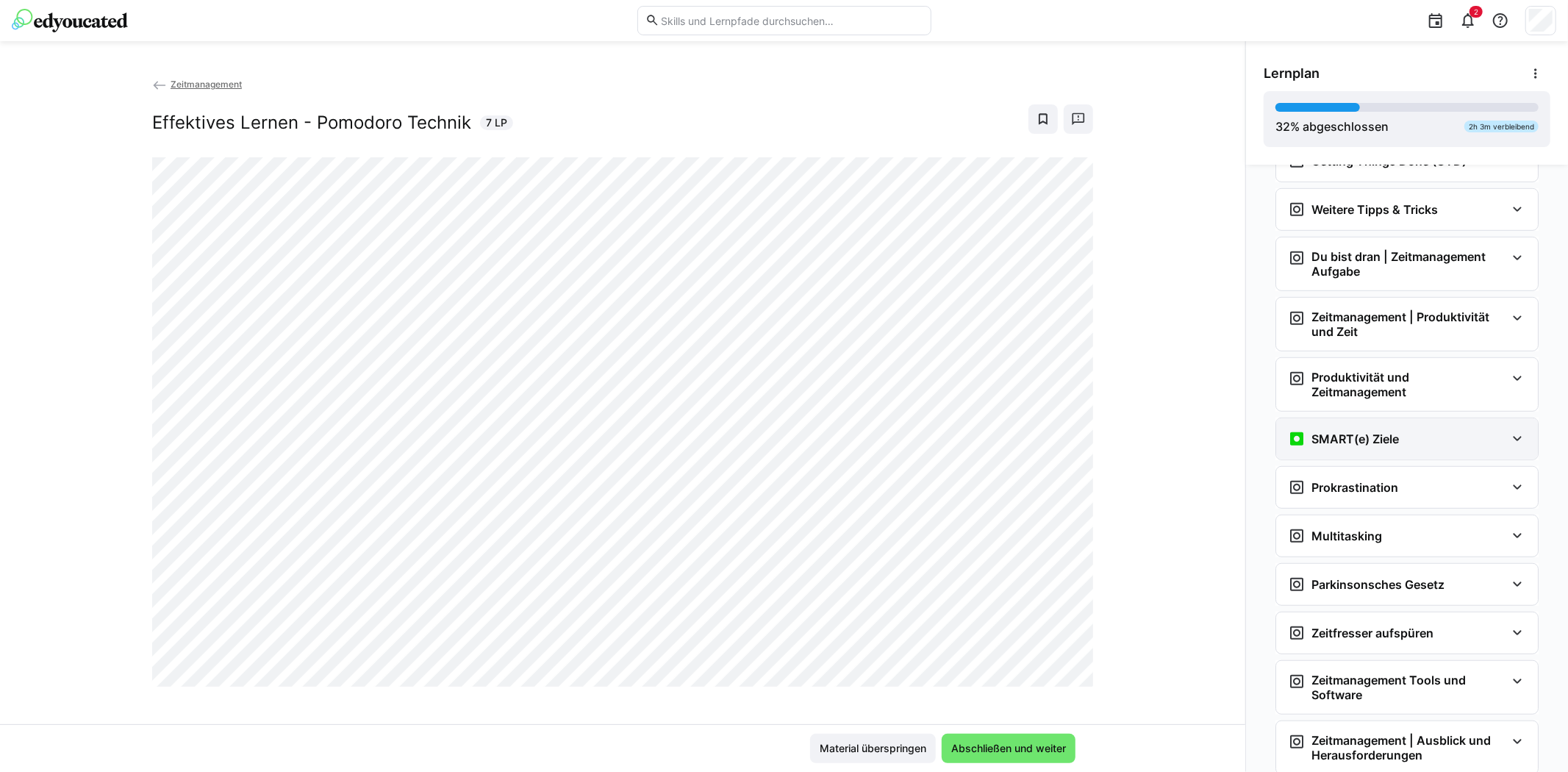
scroll to position [940, 0]
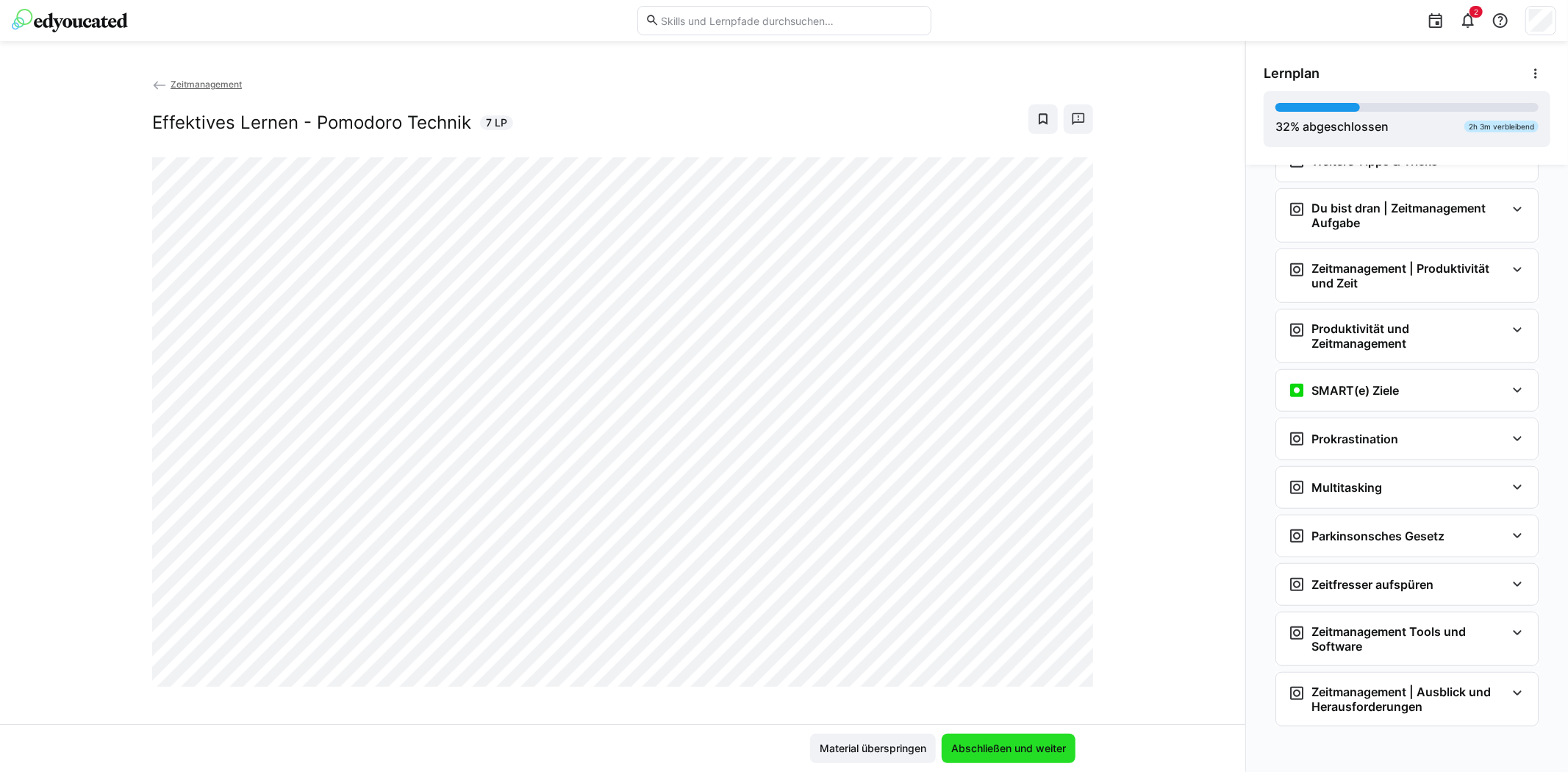
click at [1018, 746] on span "Abschließen und weiter" at bounding box center [1008, 749] width 119 height 15
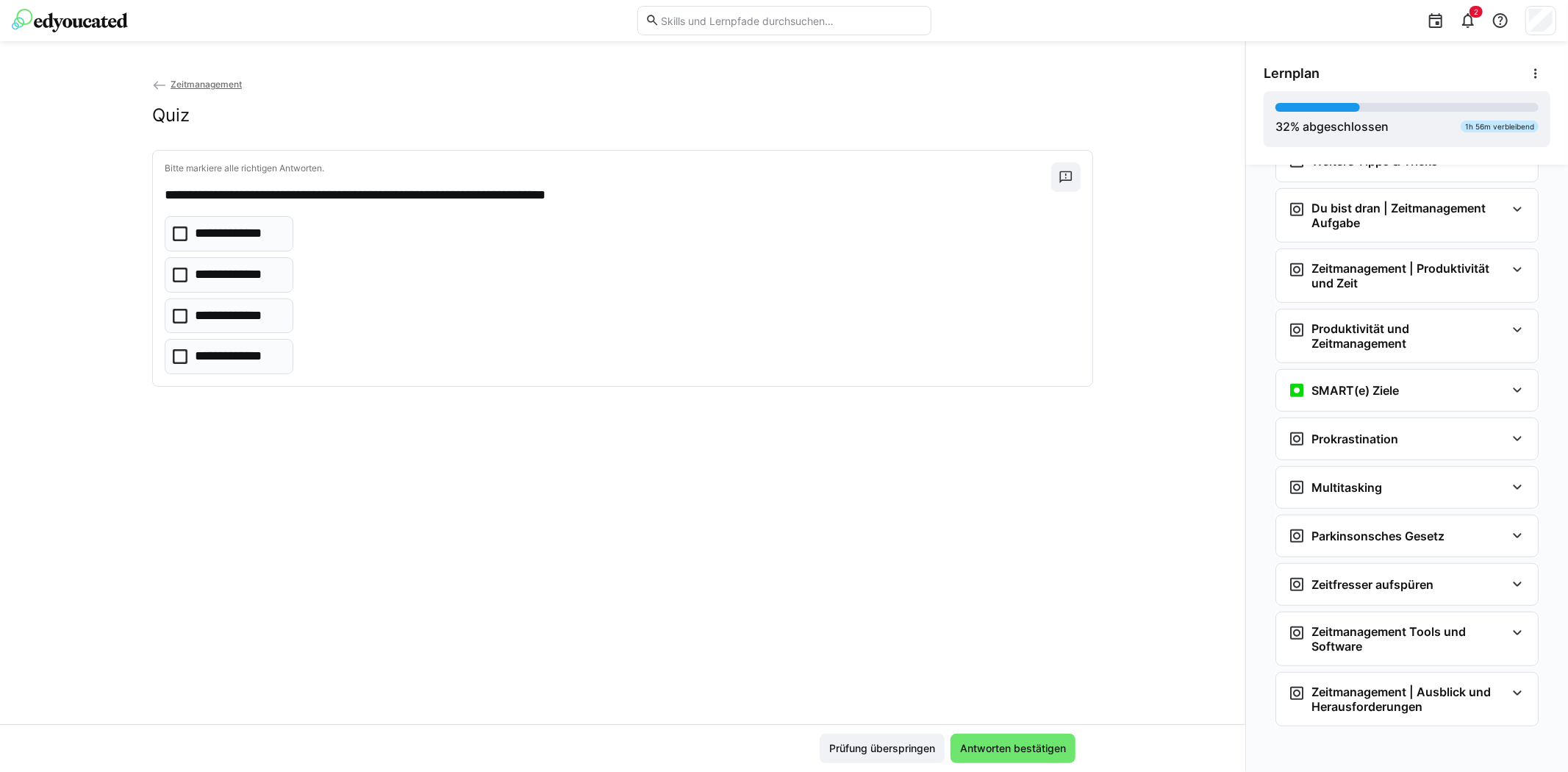
click at [174, 313] on icon at bounding box center [180, 317] width 15 height 15
click at [1012, 745] on span "Antworten bestätigen" at bounding box center [1012, 749] width 110 height 15
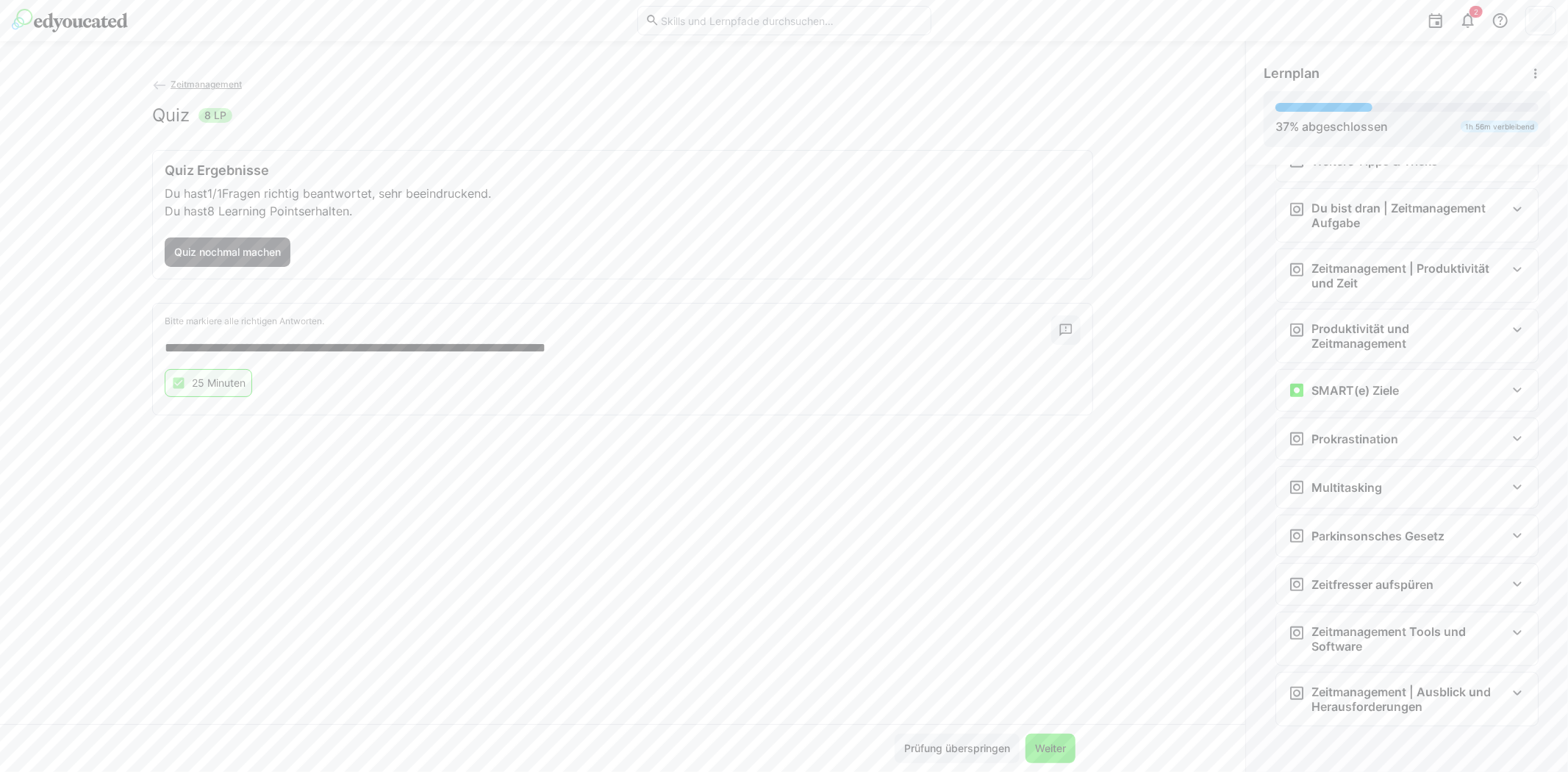
click at [1045, 746] on span "Weiter" at bounding box center [1050, 749] width 35 height 15
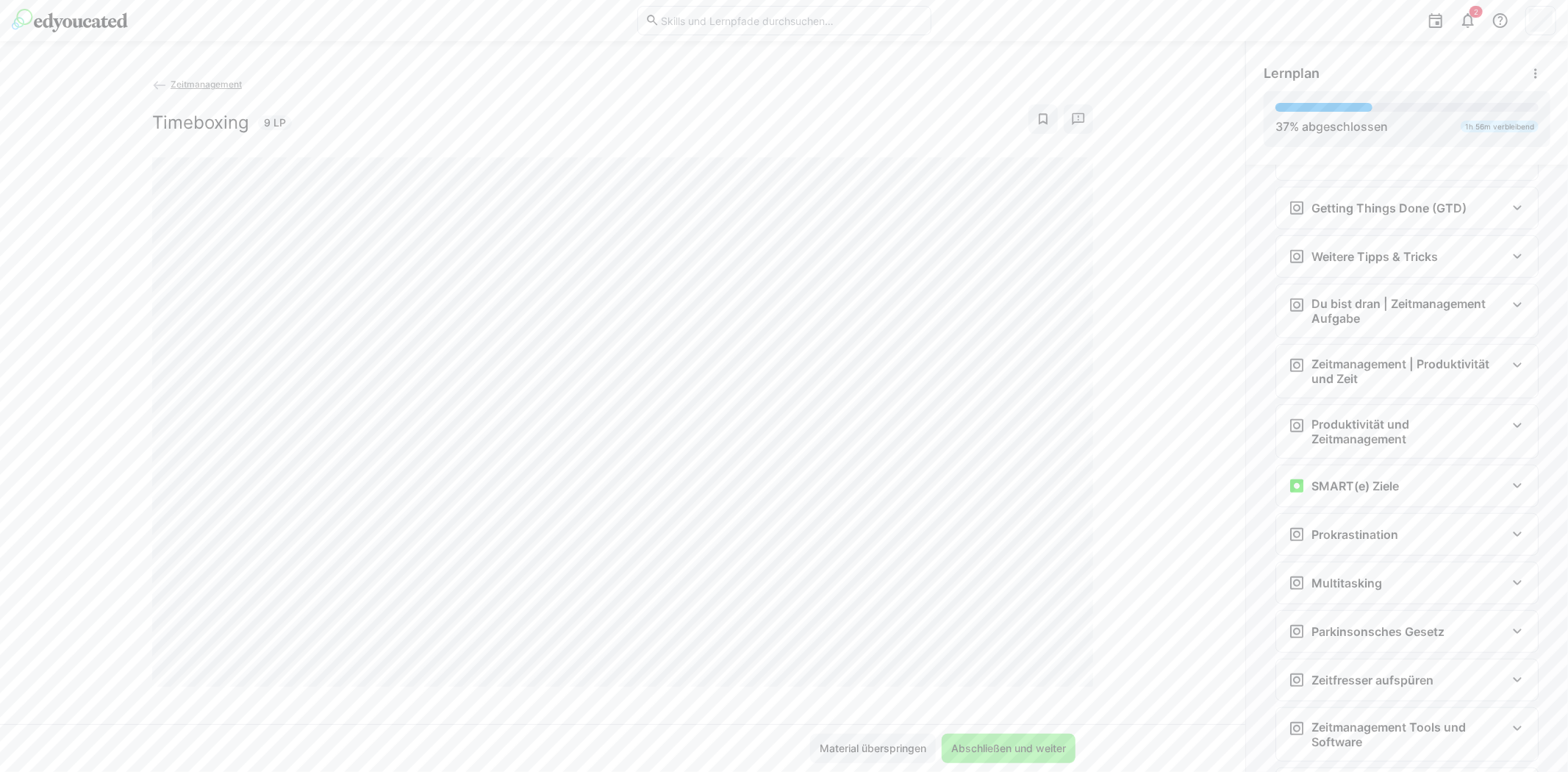
scroll to position [816, 0]
